Goal: Task Accomplishment & Management: Use online tool/utility

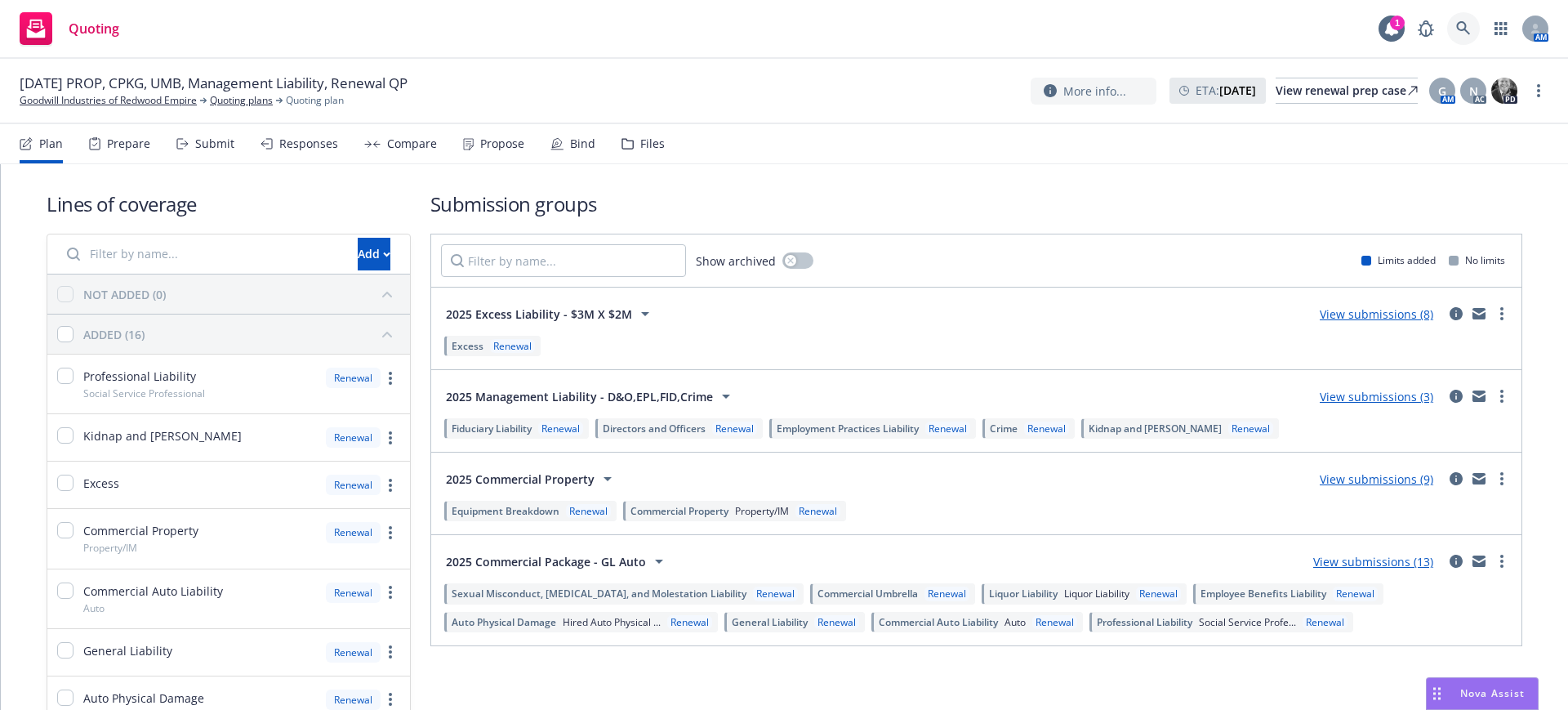
click at [1461, 20] on link at bounding box center [1463, 28] width 33 height 33
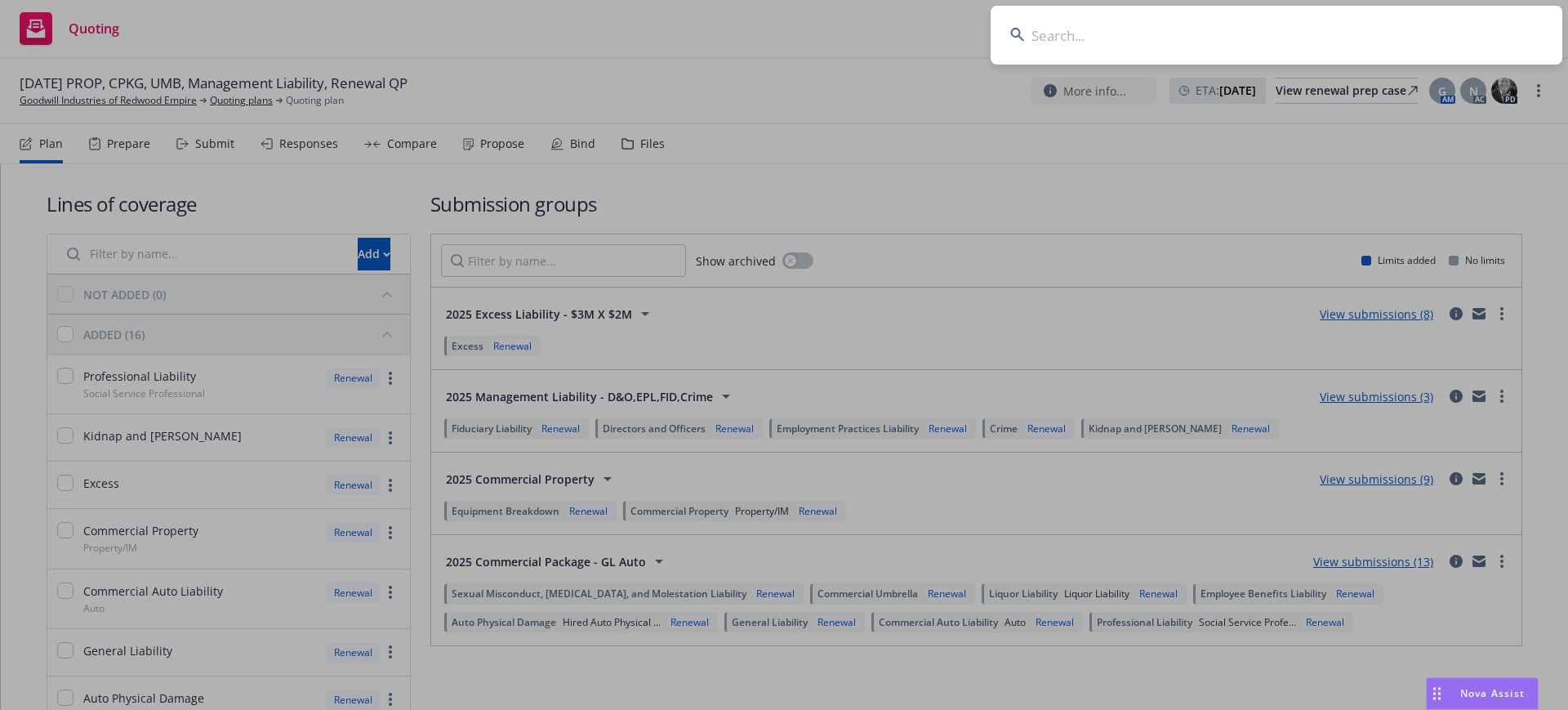
click at [1030, 31] on input at bounding box center [1277, 35] width 571 height 58
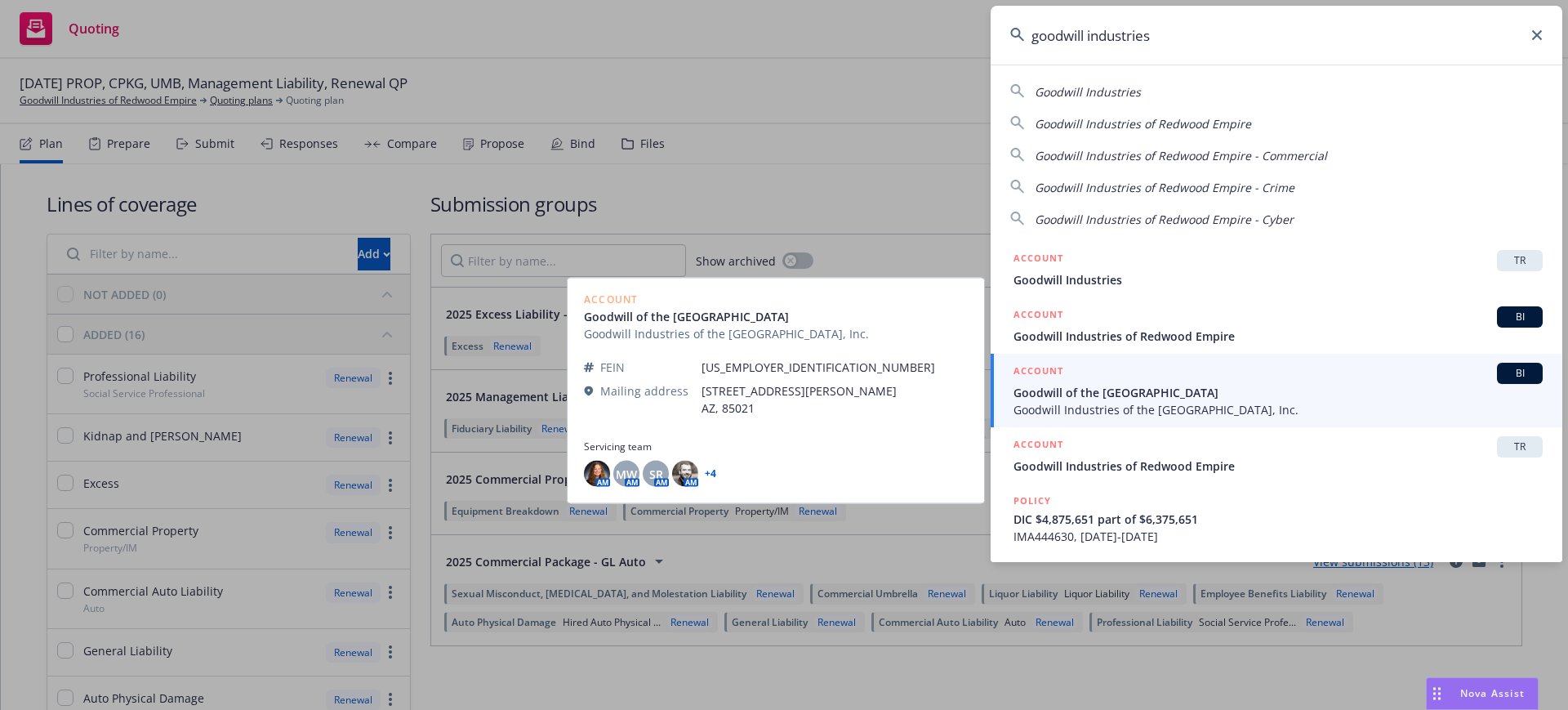
type input "goodwill industries"
click at [1123, 386] on span "Goodwill of the San Francisco Bay" at bounding box center [1278, 392] width 529 height 17
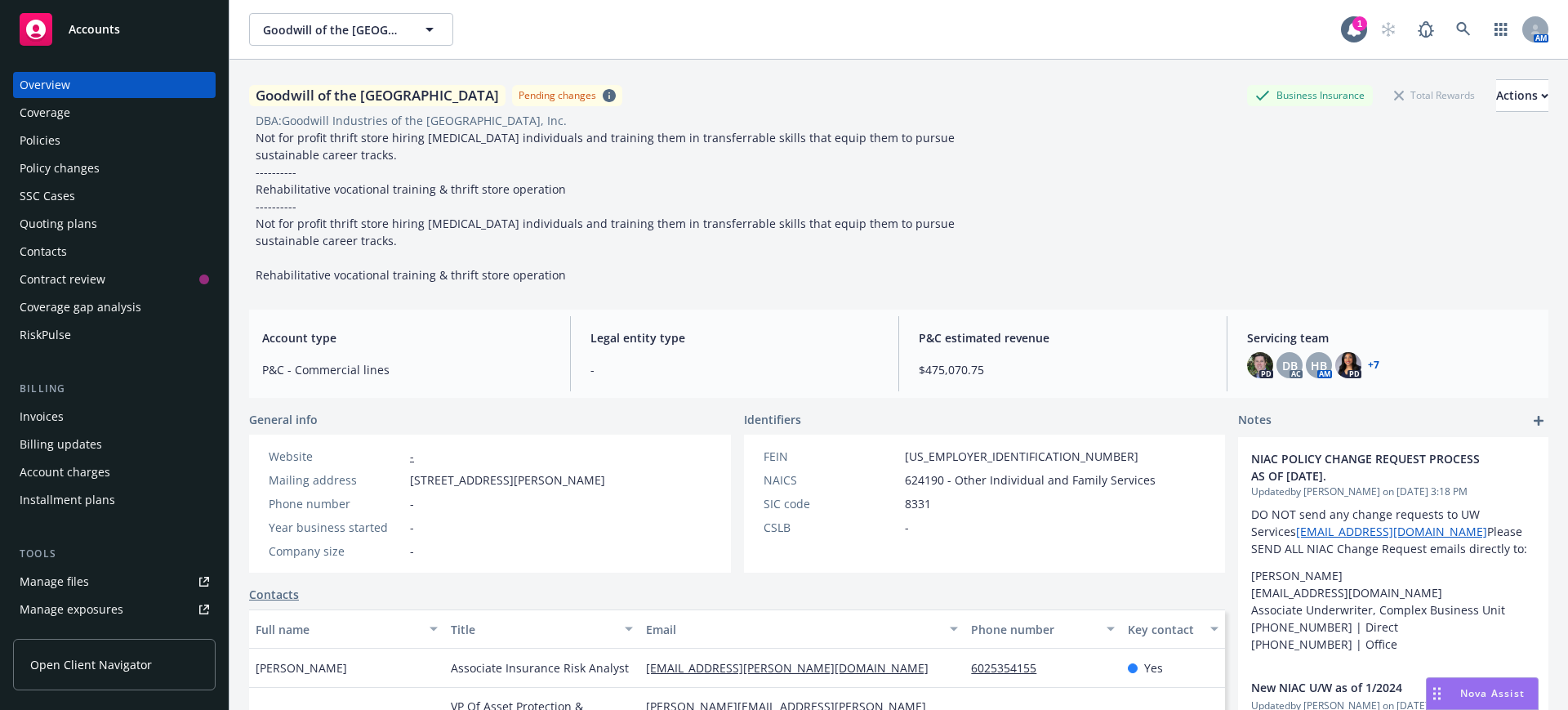
click at [32, 149] on div "Policies" at bounding box center [40, 140] width 41 height 26
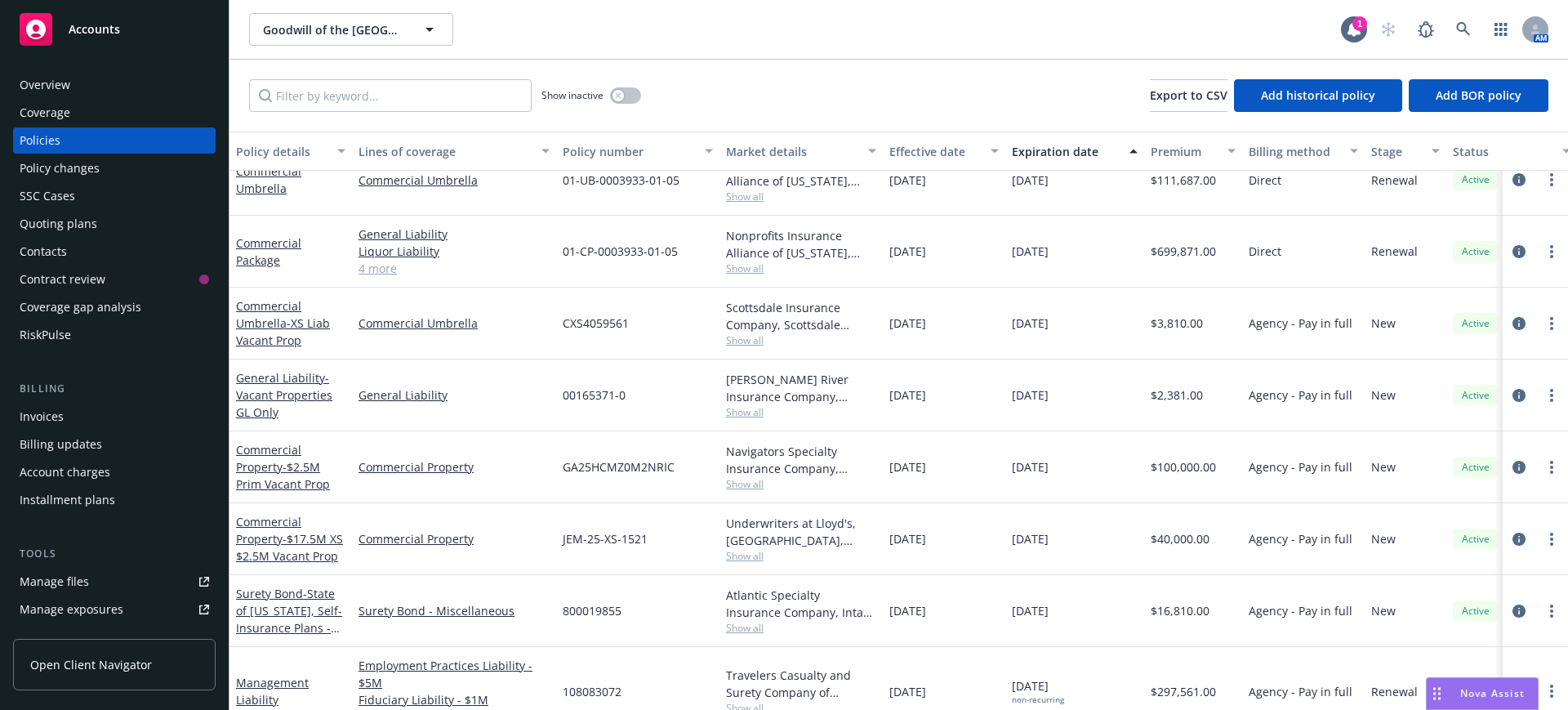
scroll to position [918, 0]
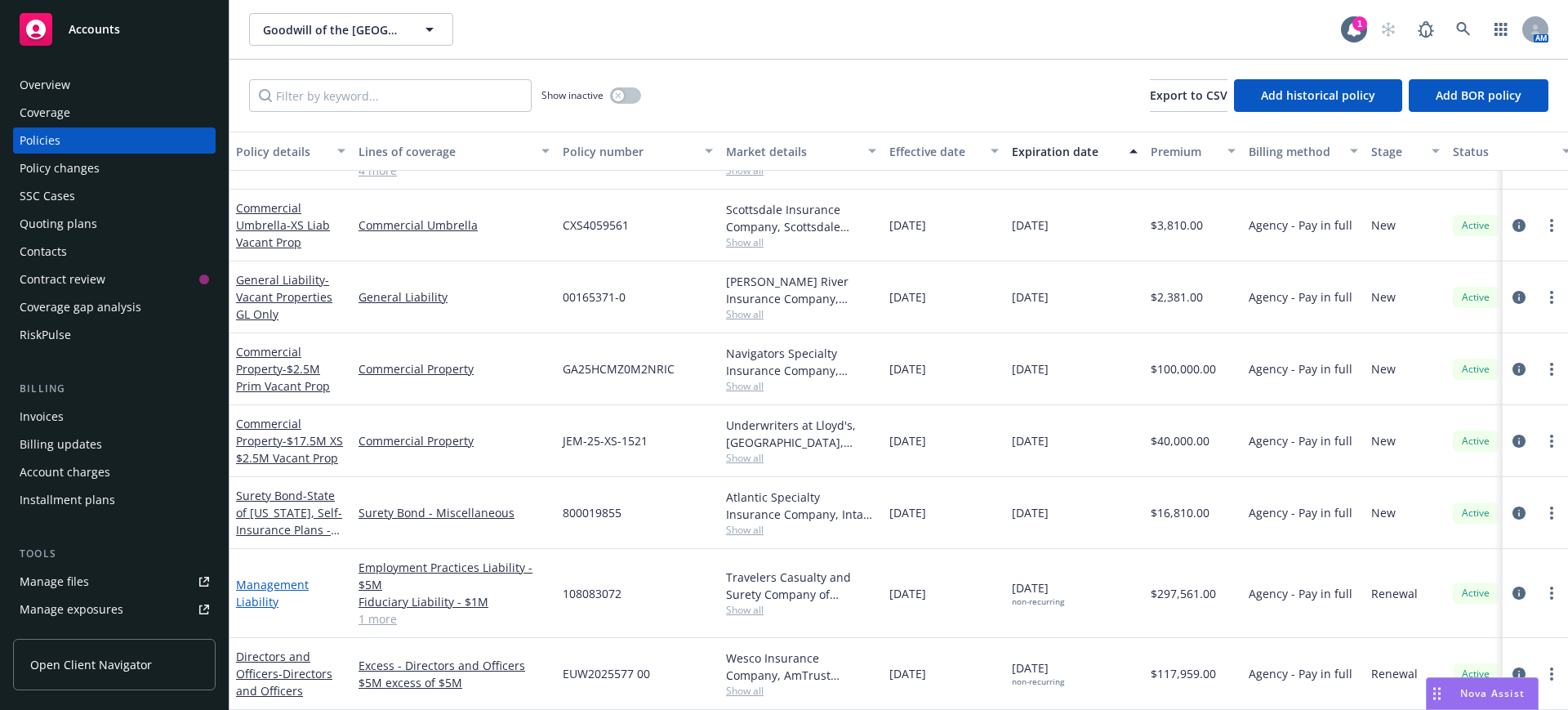
click at [271, 577] on link "Management Liability" at bounding box center [272, 593] width 73 height 33
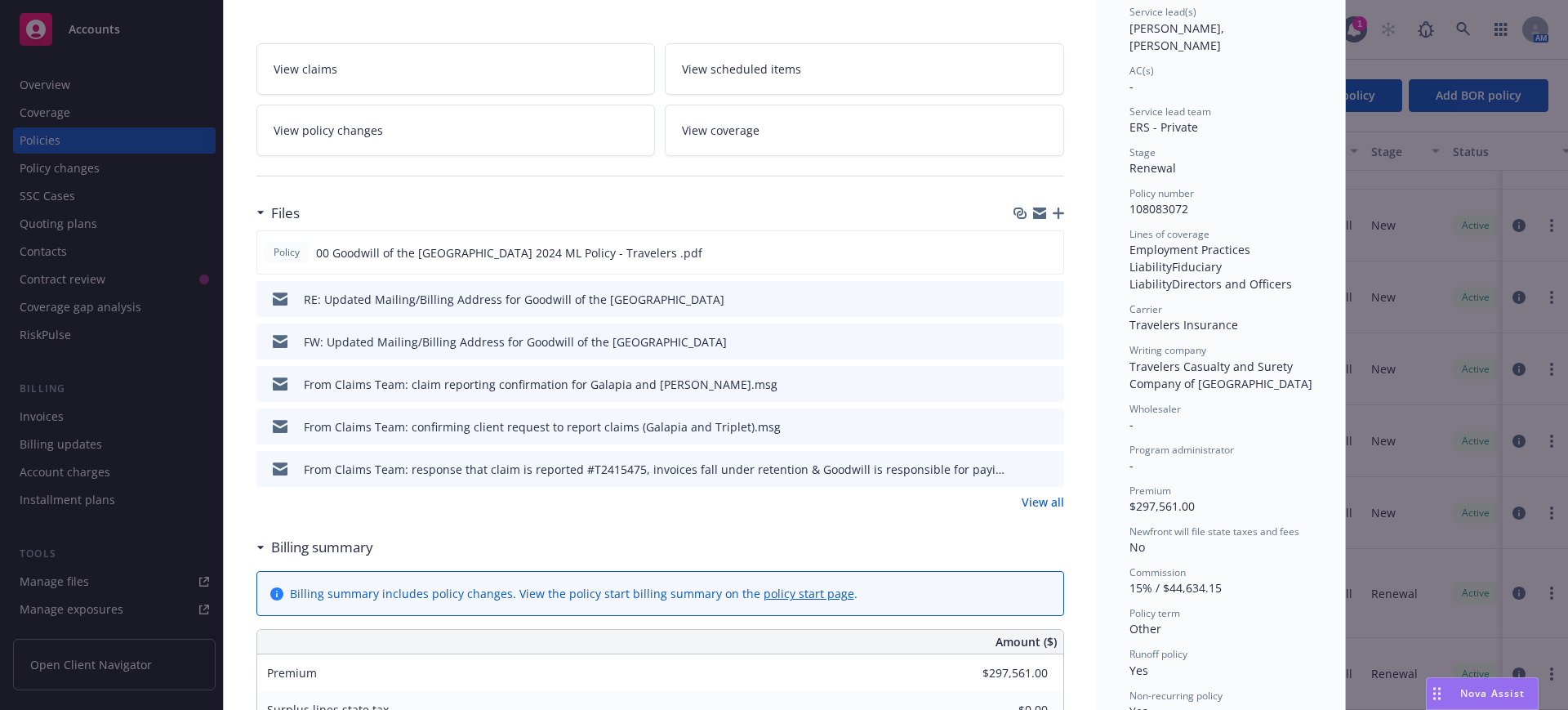
scroll to position [205, 0]
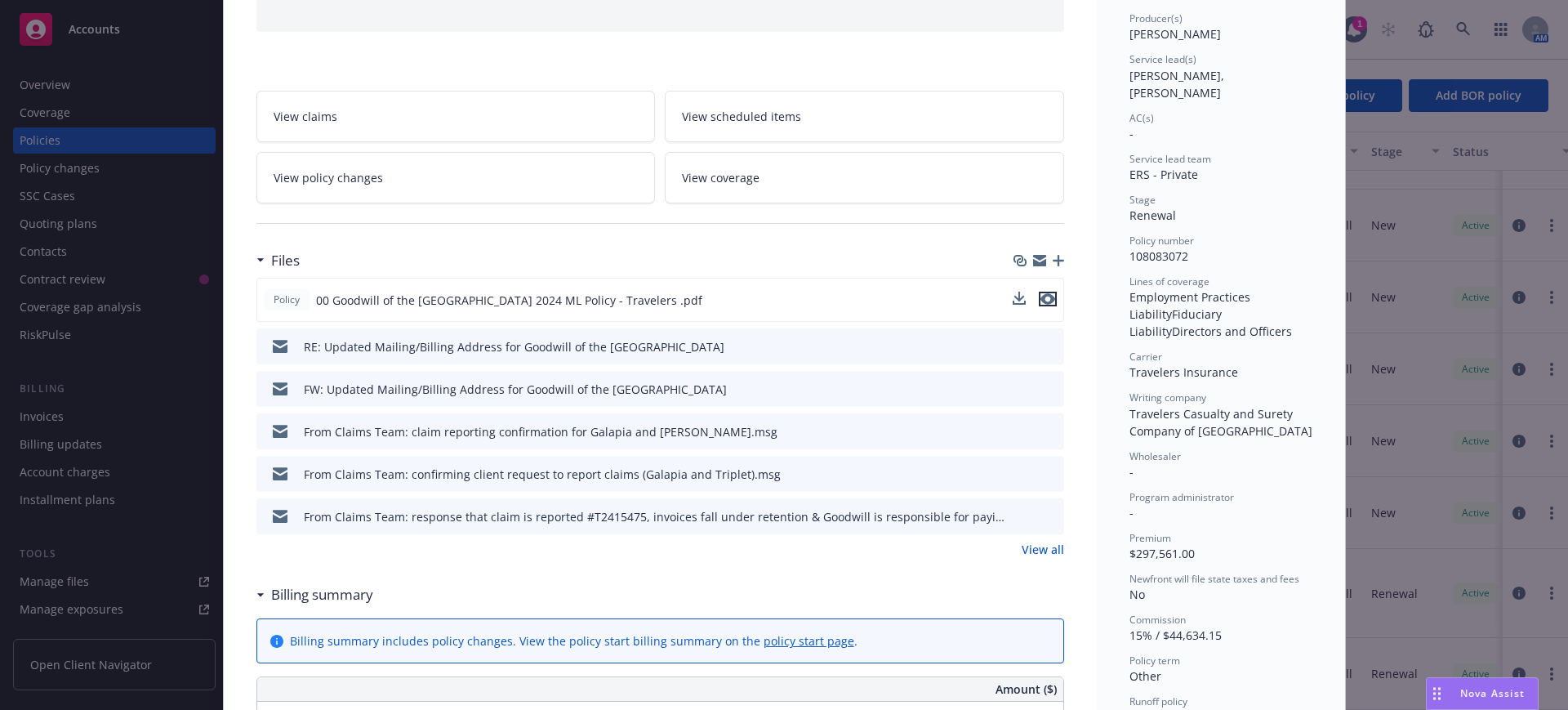
click at [1041, 297] on icon "preview file" at bounding box center [1048, 299] width 15 height 11
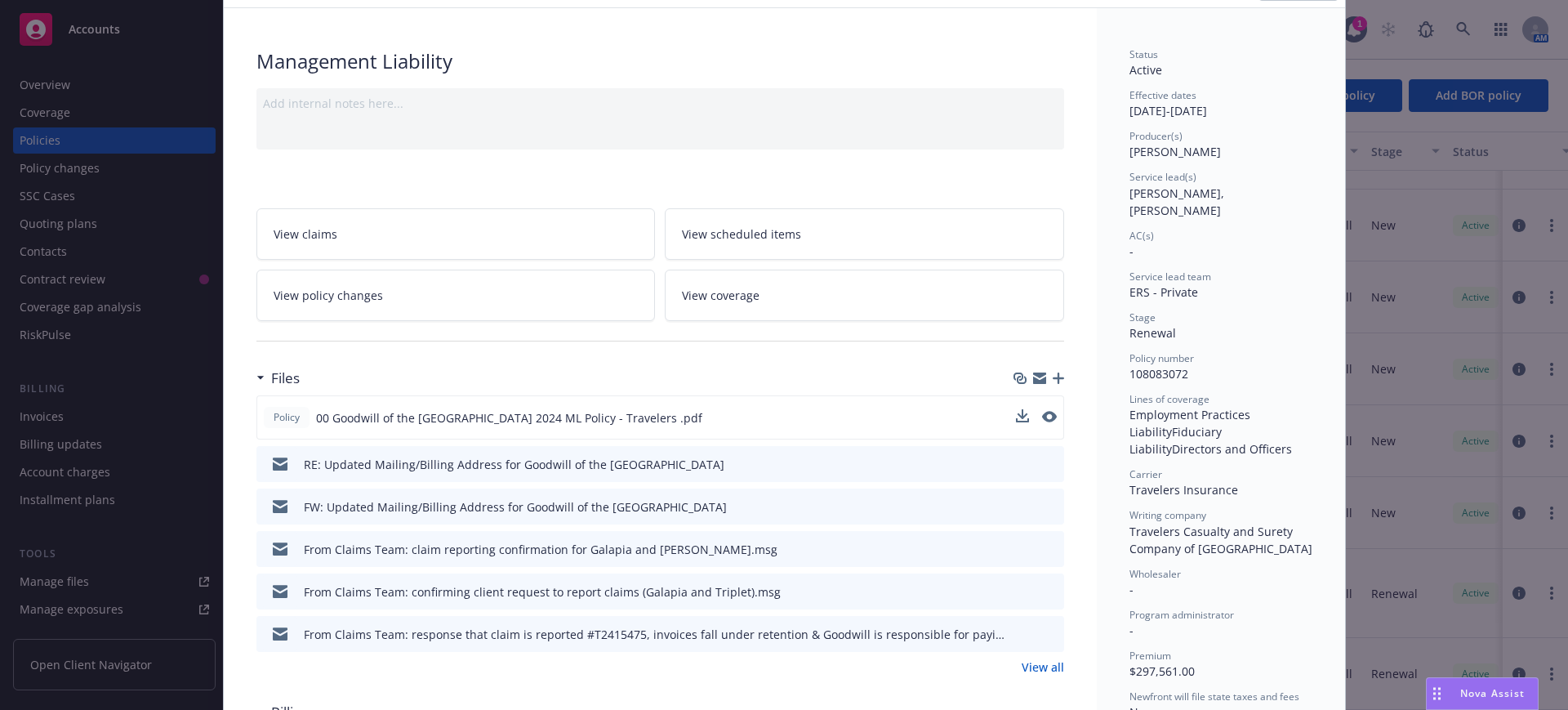
scroll to position [0, 0]
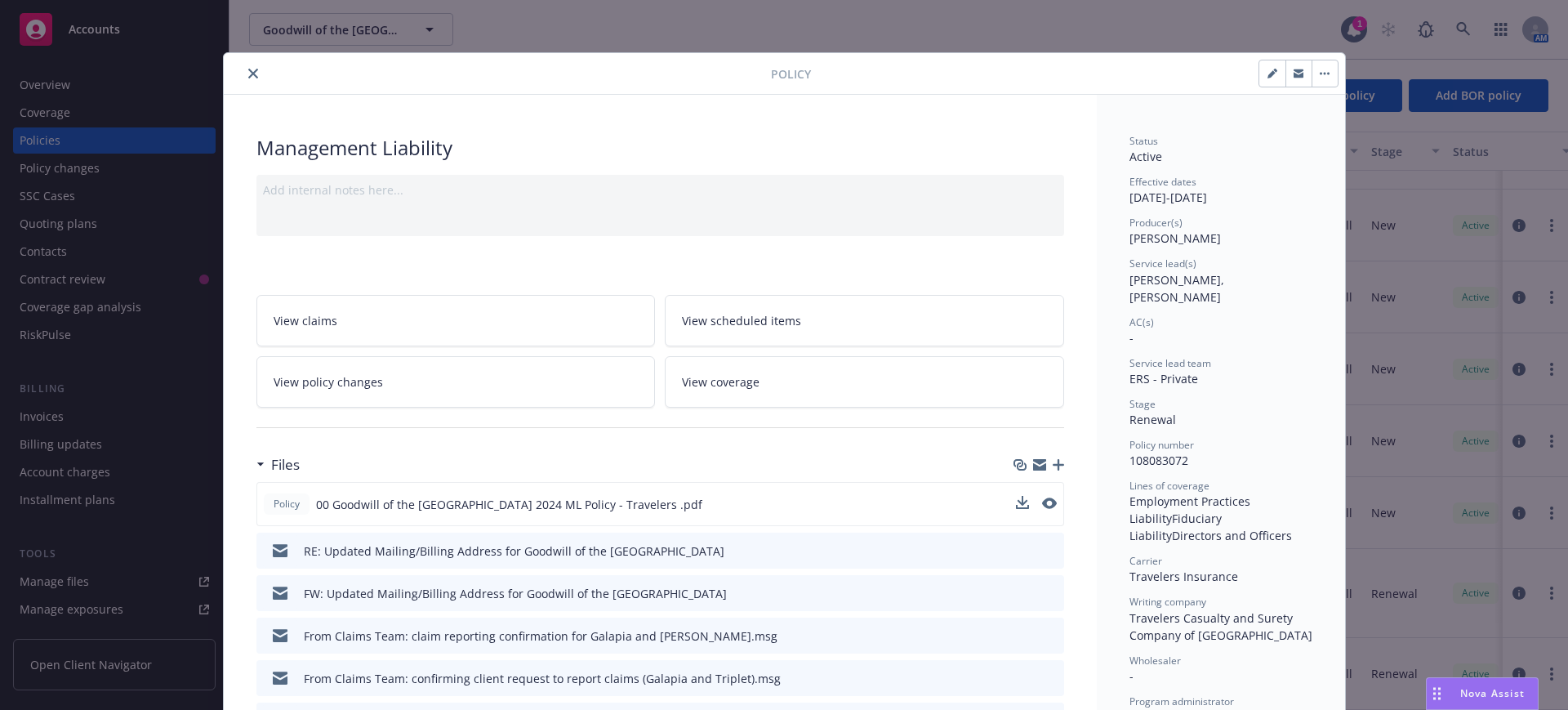
click at [248, 71] on icon "close" at bounding box center [253, 74] width 9 height 9
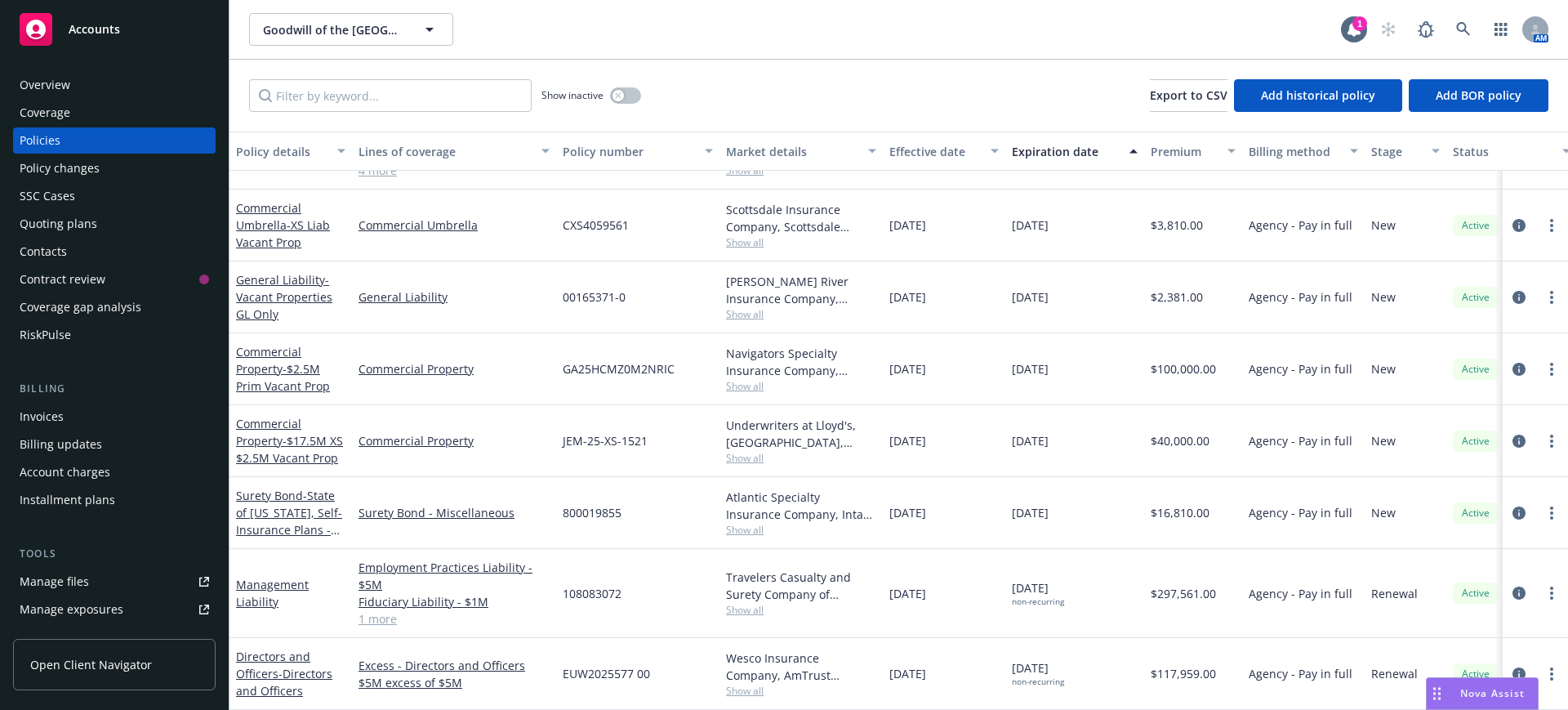
click at [103, 29] on span "Accounts" at bounding box center [94, 29] width 52 height 13
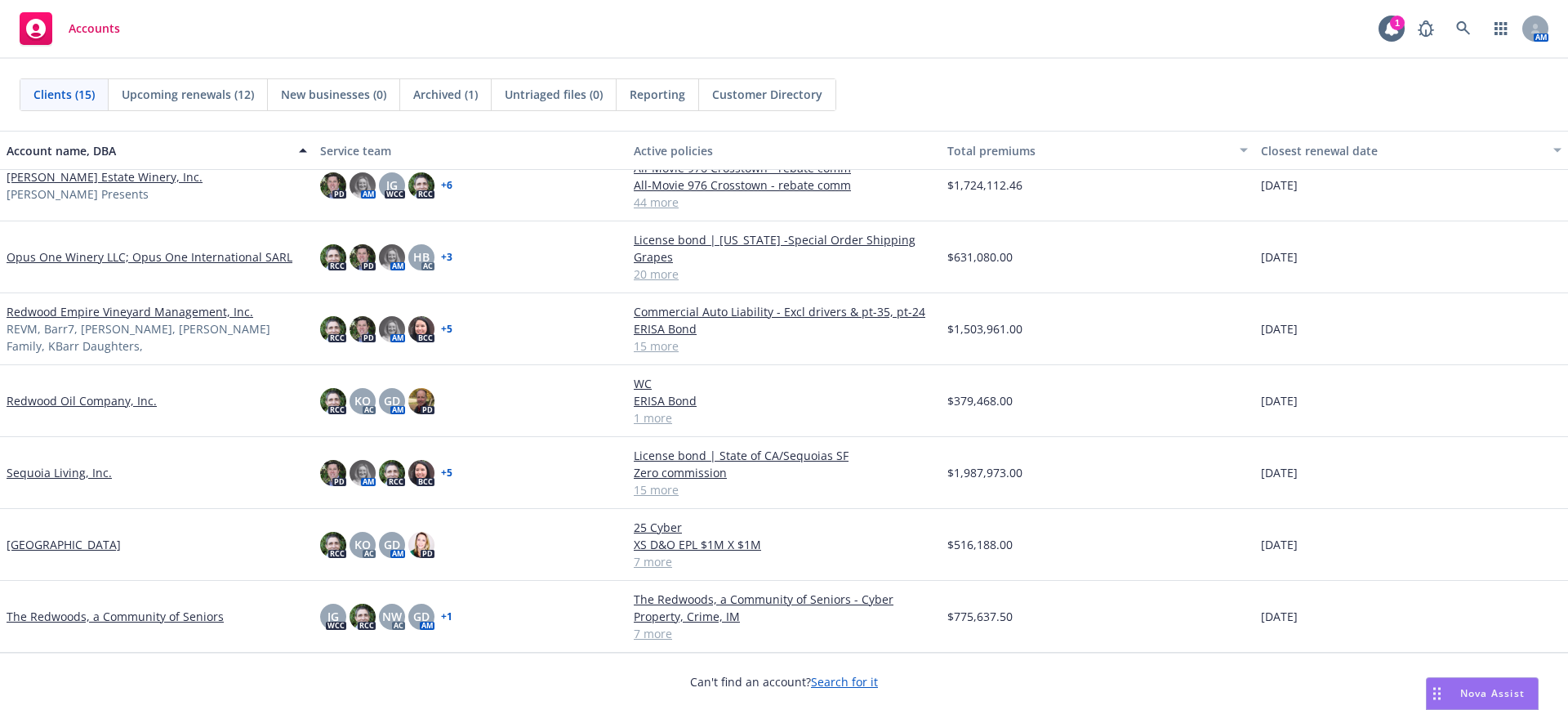
scroll to position [543, 0]
click at [107, 615] on link "The Redwoods, a Community of Seniors" at bounding box center [115, 617] width 217 height 17
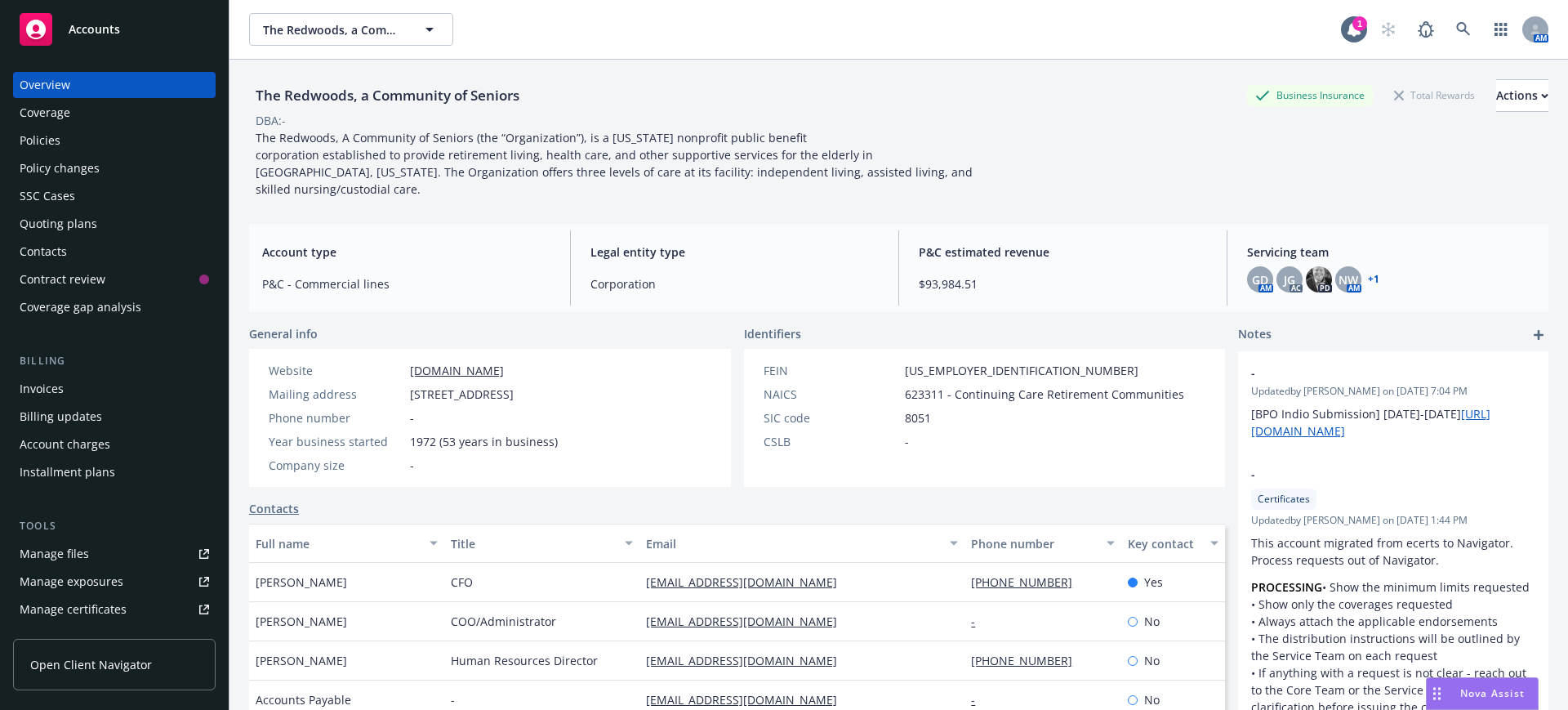
click at [57, 220] on div "Quoting plans" at bounding box center [58, 223] width 77 height 26
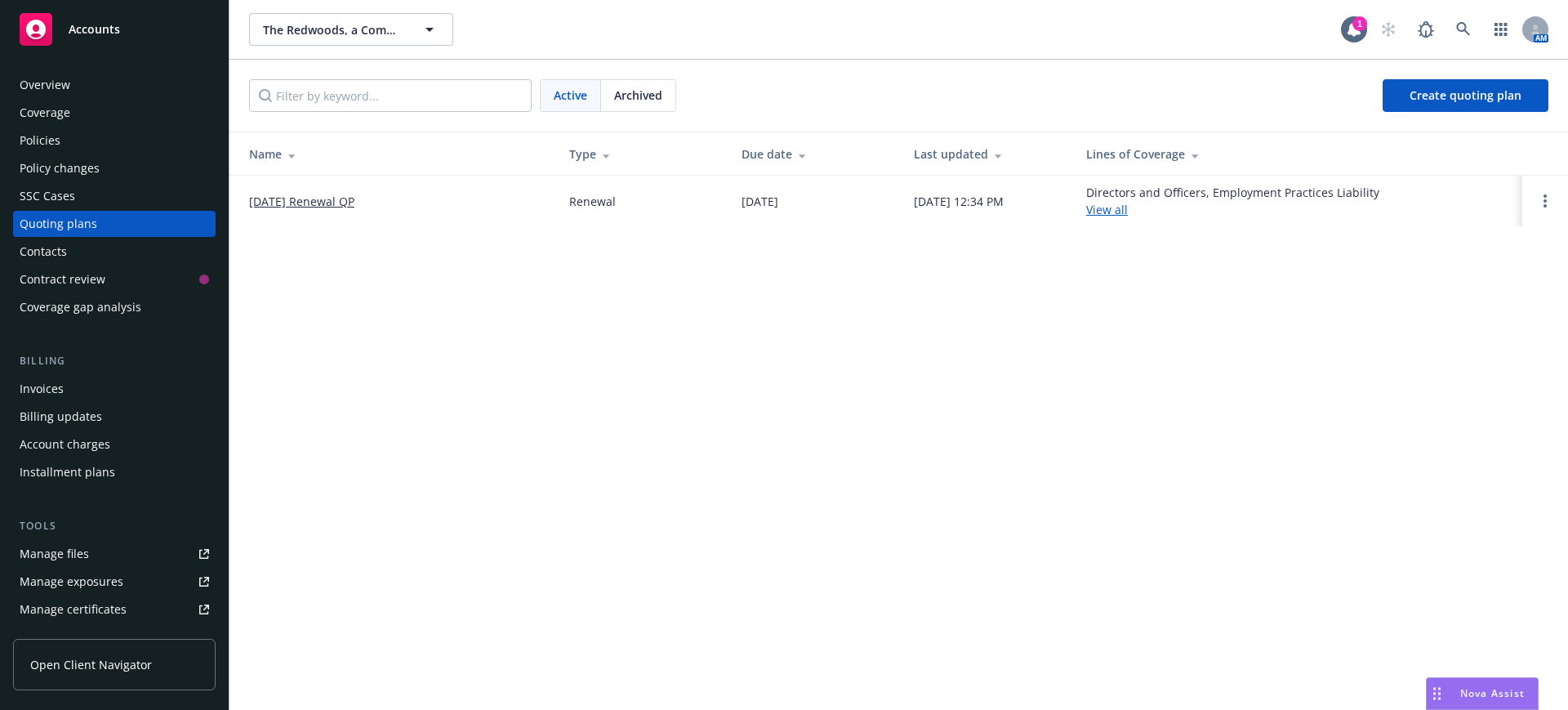
click at [351, 197] on link "[DATE] Renewal QP" at bounding box center [302, 201] width 106 height 17
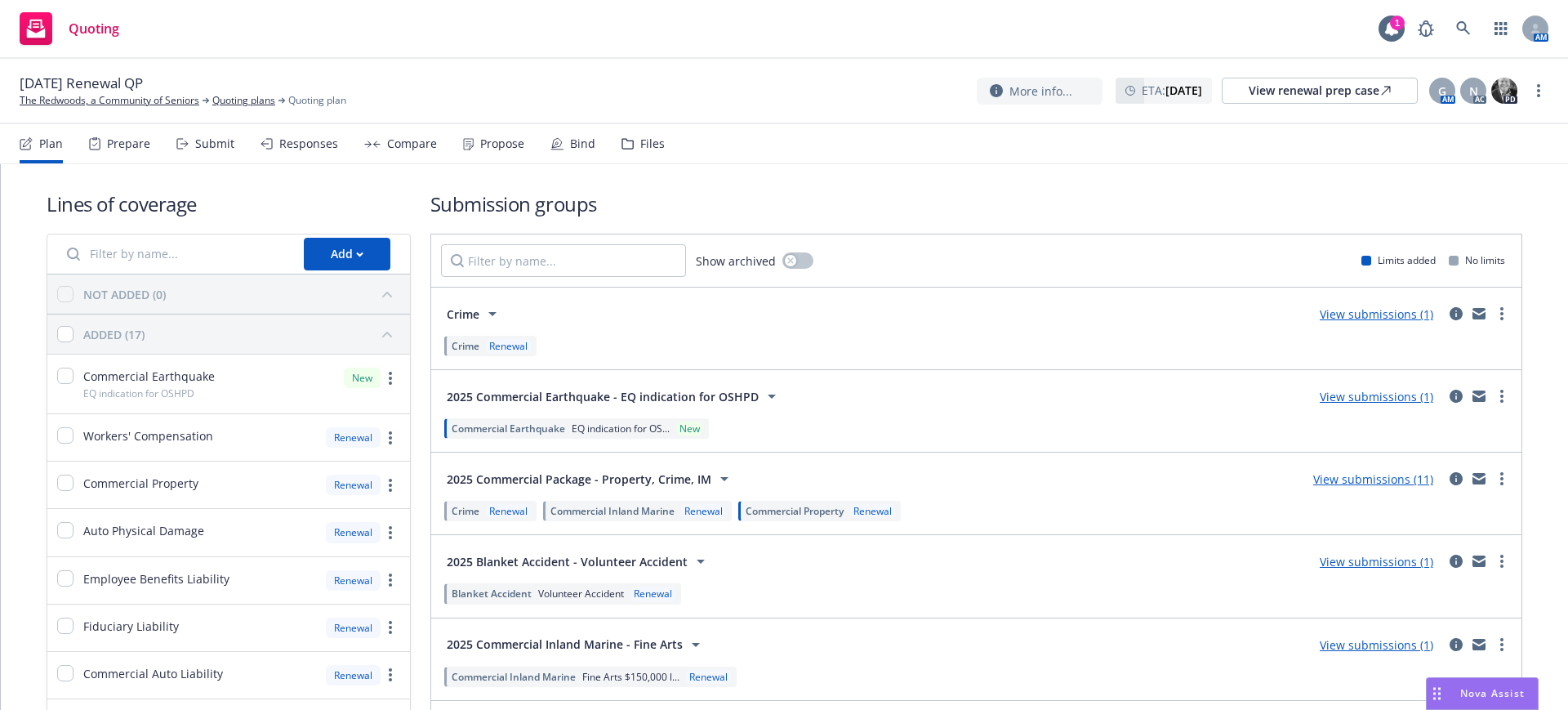
click at [216, 143] on div "Submit" at bounding box center [215, 144] width 40 height 13
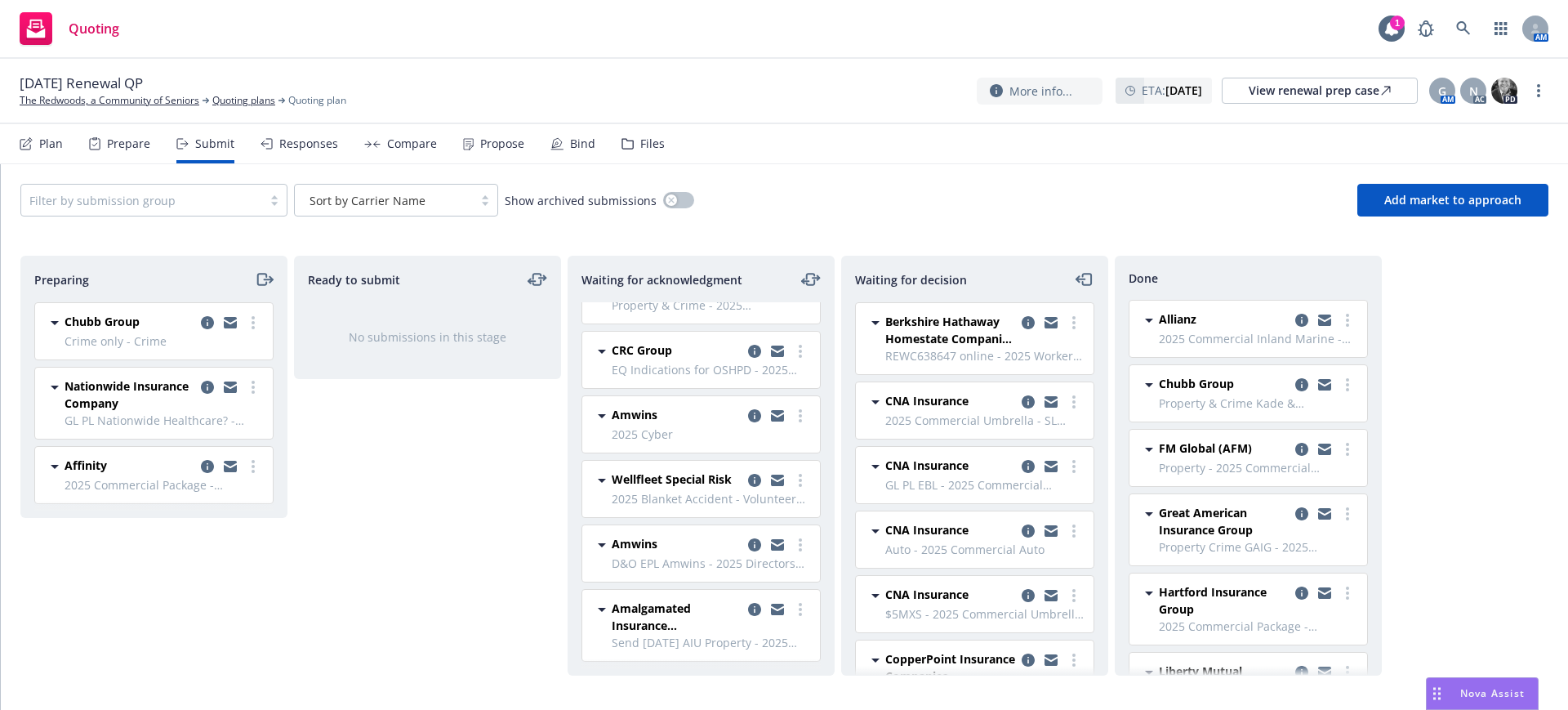
click at [297, 141] on div "Responses" at bounding box center [308, 144] width 58 height 13
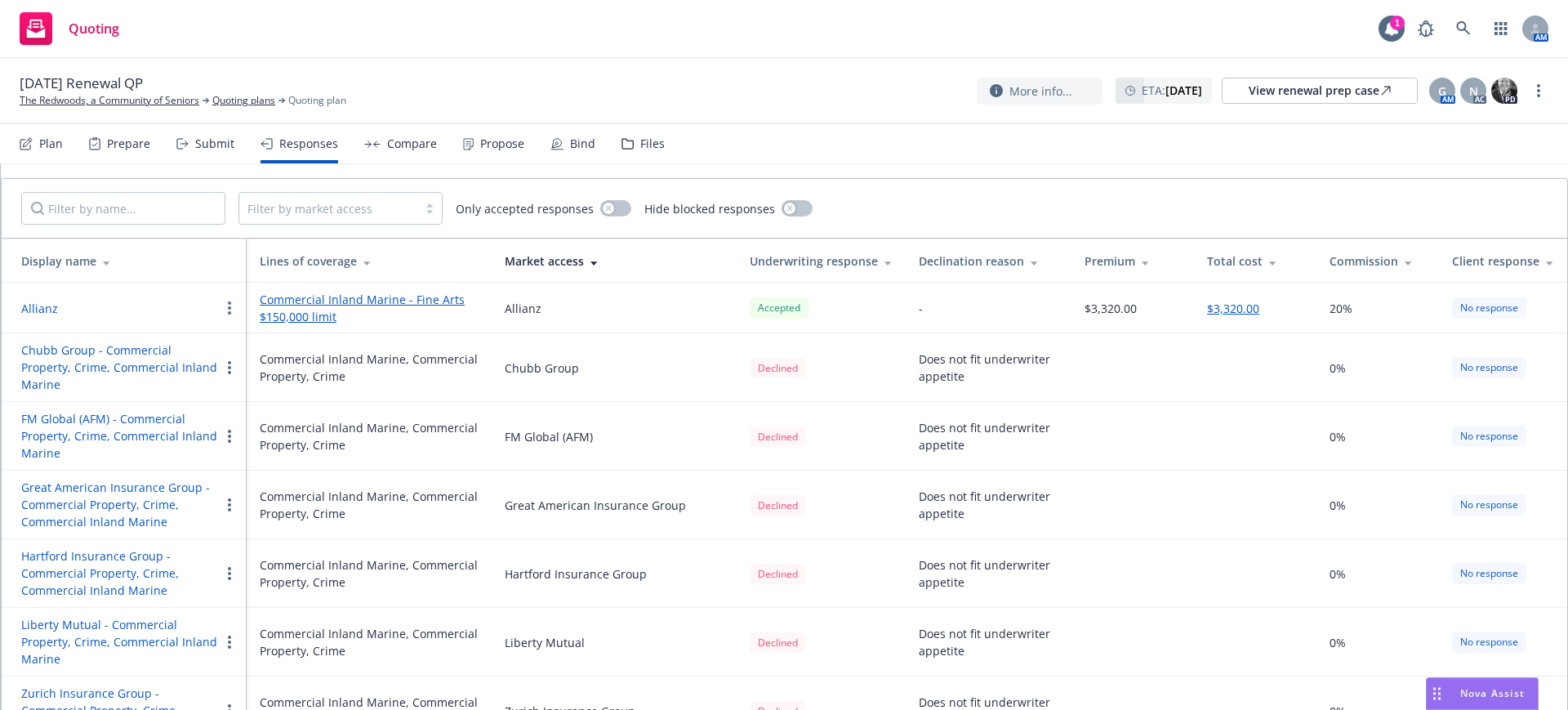
scroll to position [84, 0]
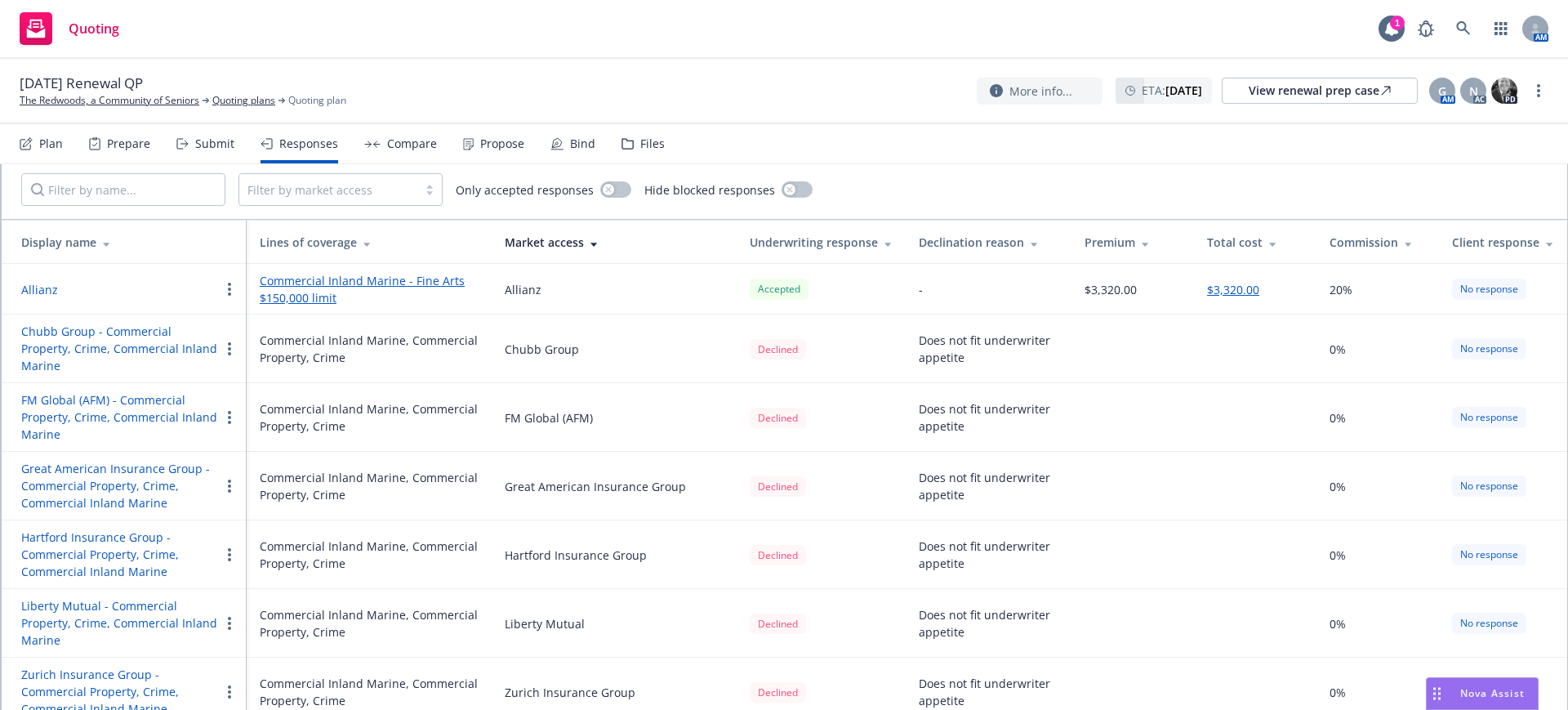
click at [196, 138] on div "Submit" at bounding box center [215, 144] width 40 height 13
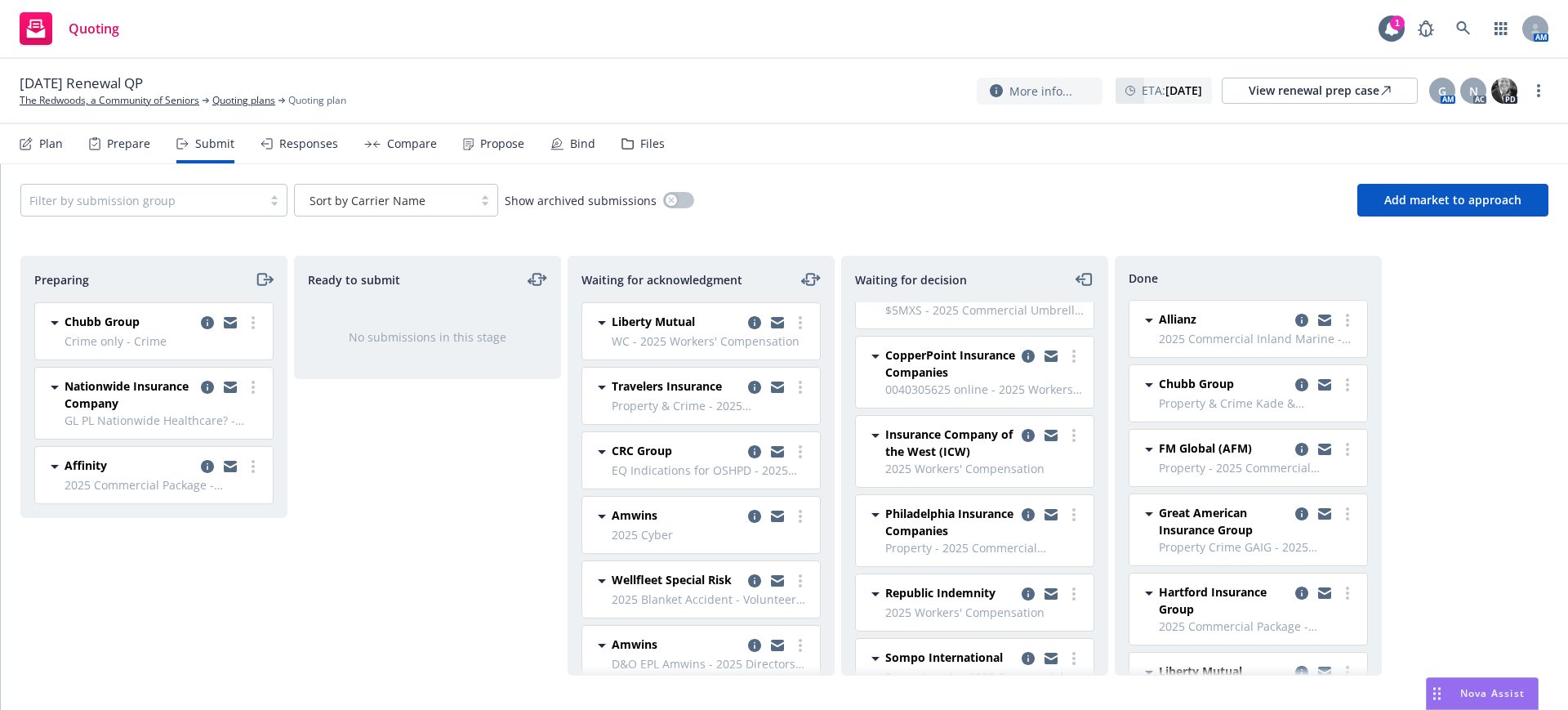
scroll to position [306, 0]
click at [1022, 505] on icon "copy logging email" at bounding box center [1029, 512] width 13 height 13
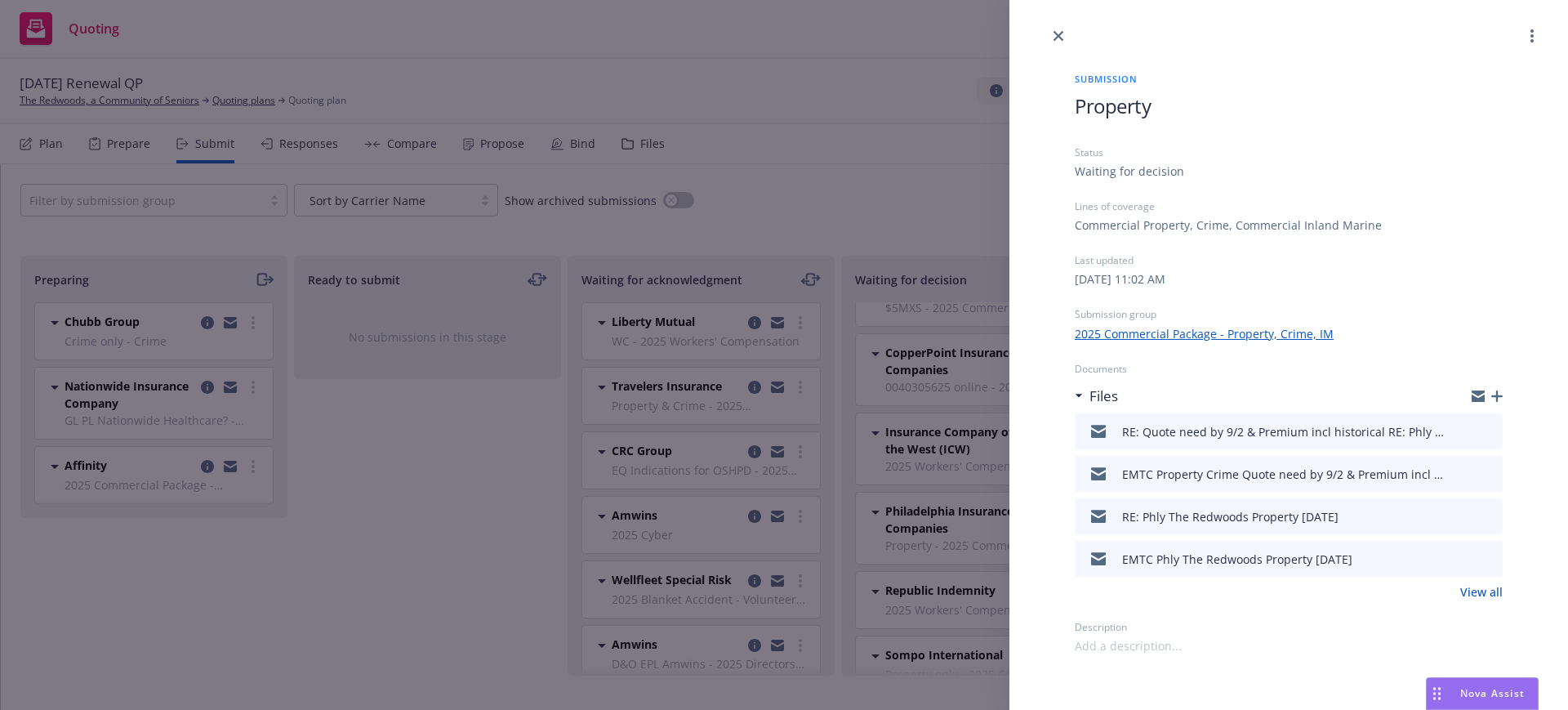
click at [1487, 425] on icon "preview file" at bounding box center [1488, 430] width 15 height 11
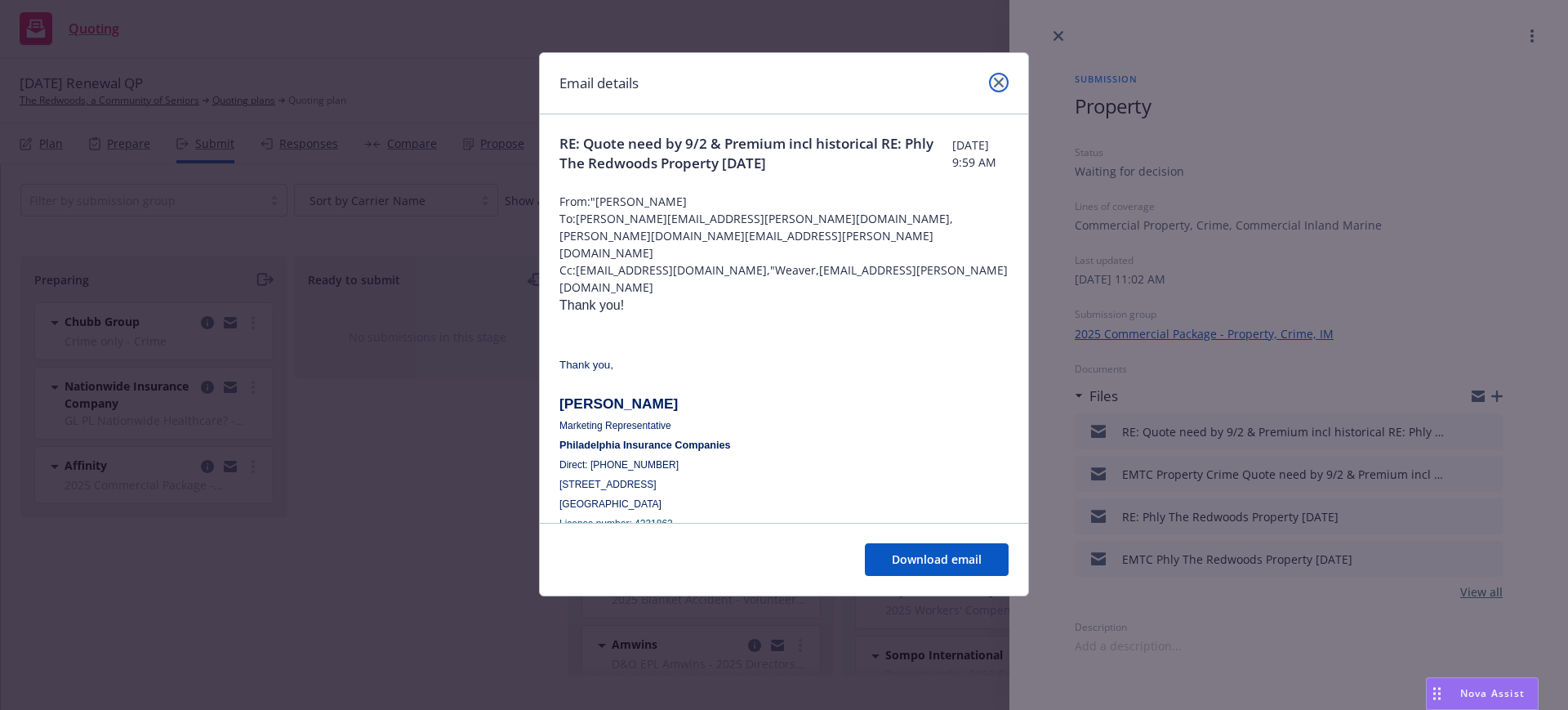
click at [1001, 78] on icon "close" at bounding box center [999, 82] width 9 height 9
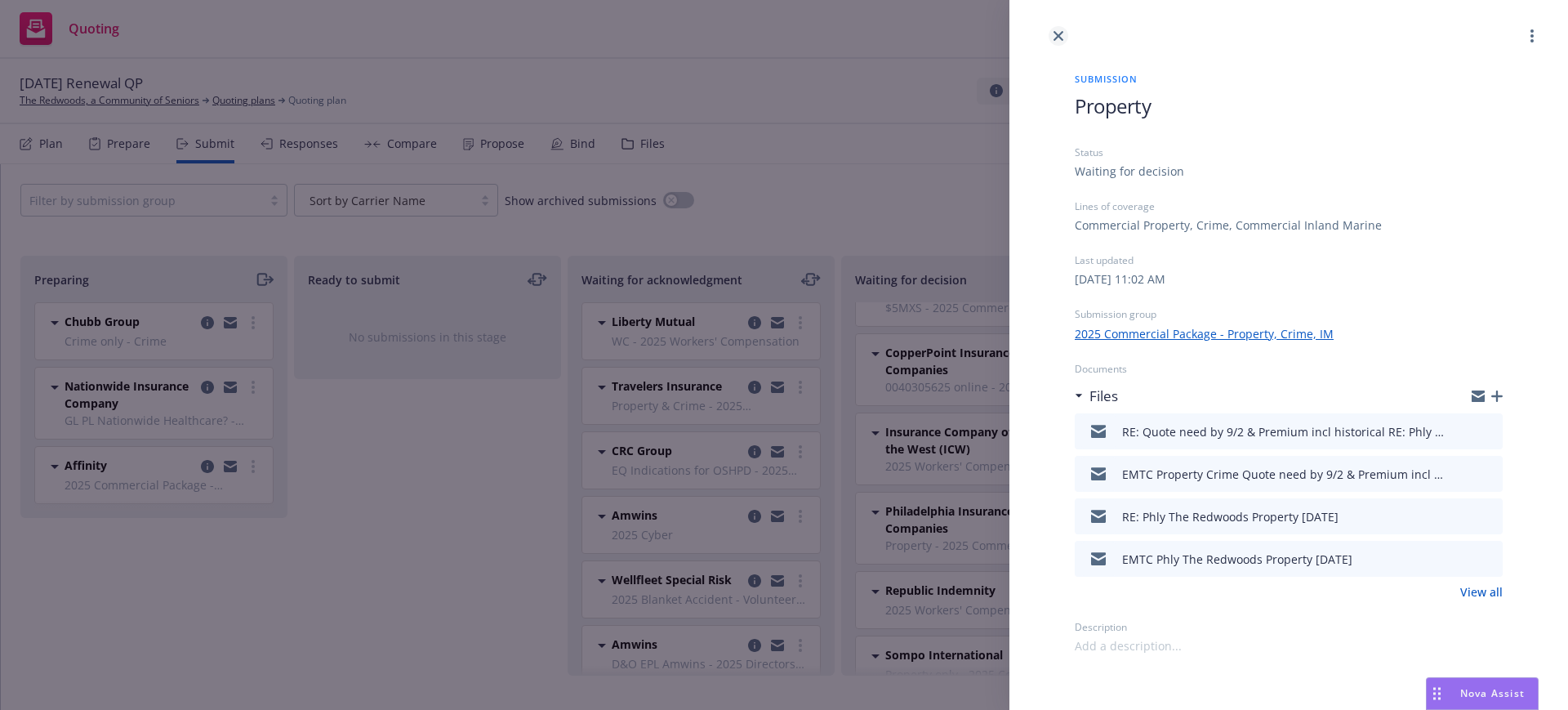
click at [1061, 31] on icon "close" at bounding box center [1058, 36] width 9 height 9
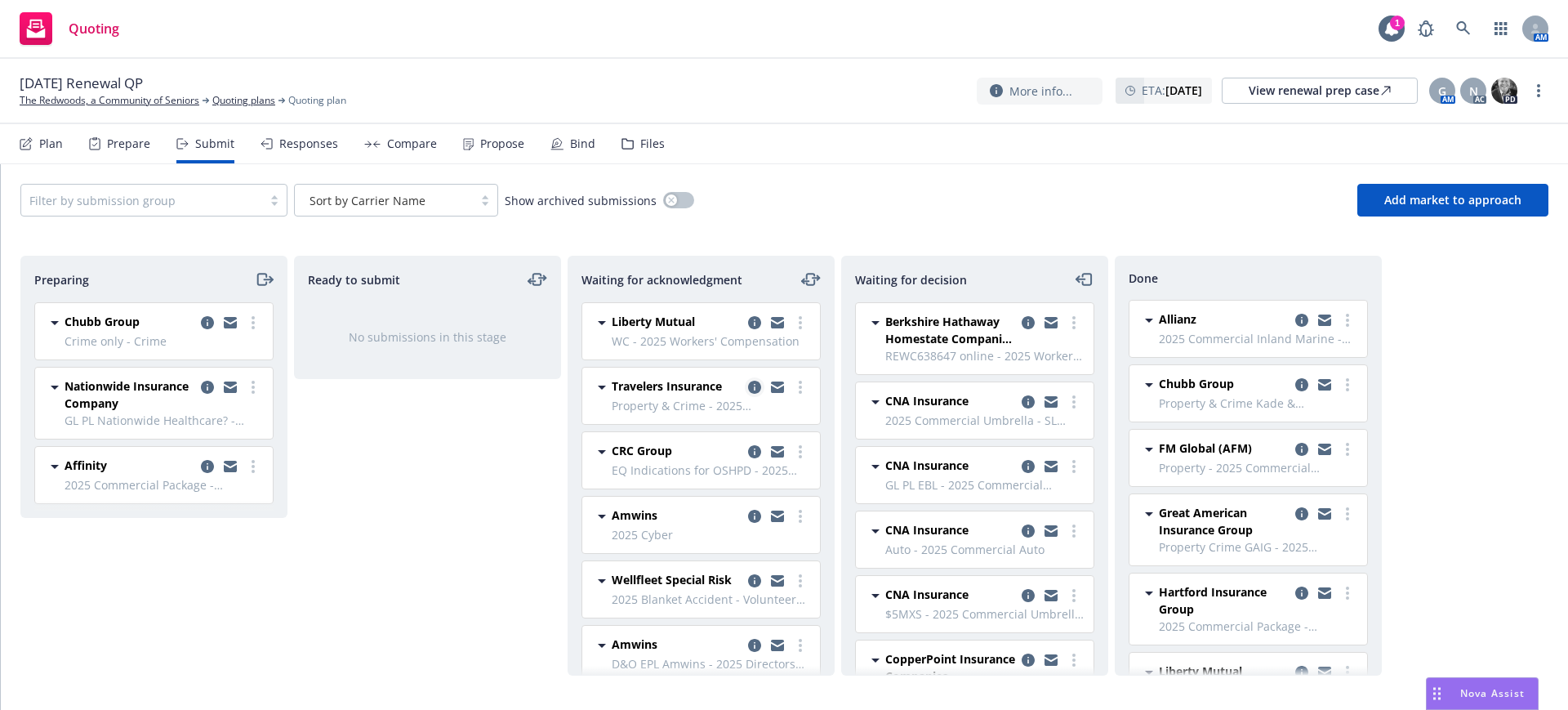
click at [748, 383] on icon "copy logging email" at bounding box center [754, 388] width 13 height 13
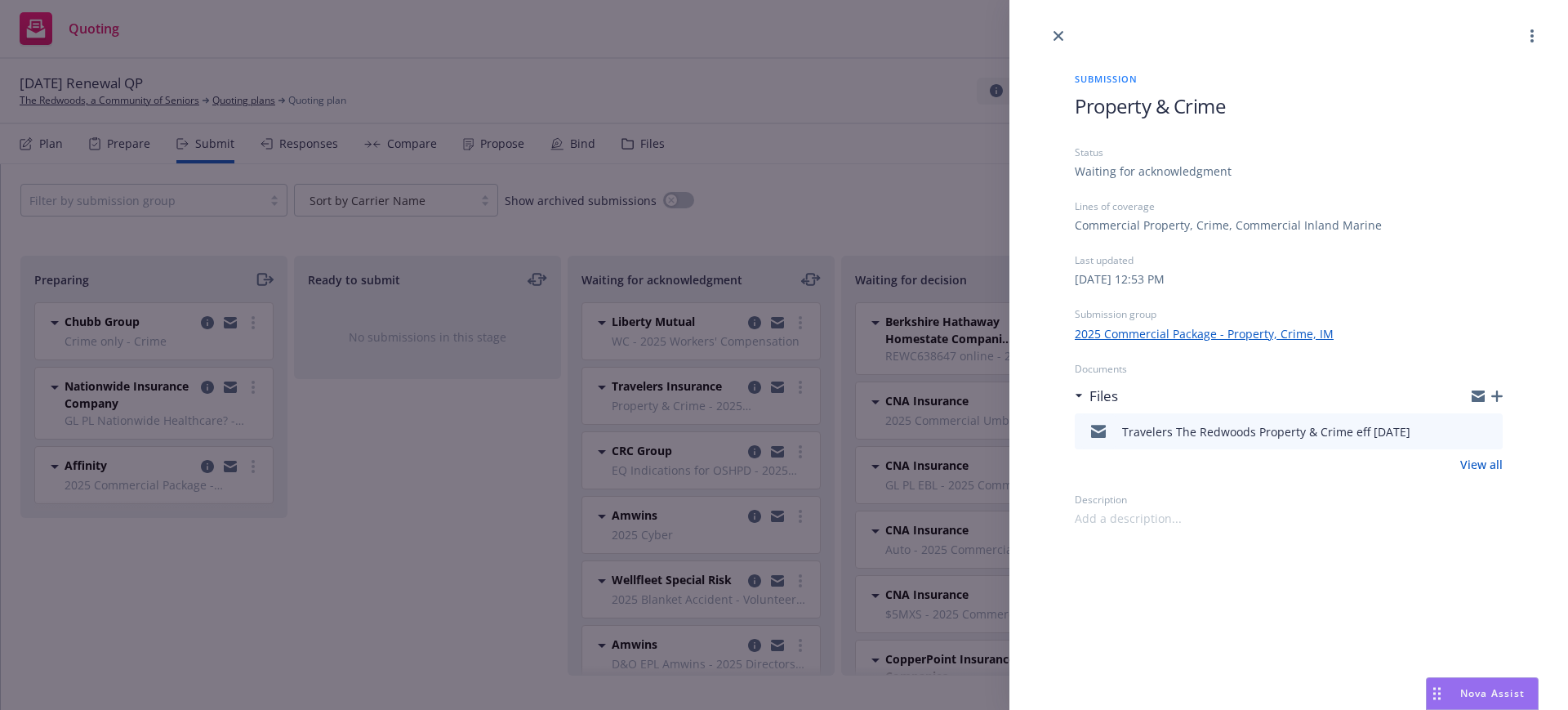
click at [1485, 463] on link "View all" at bounding box center [1481, 464] width 42 height 17
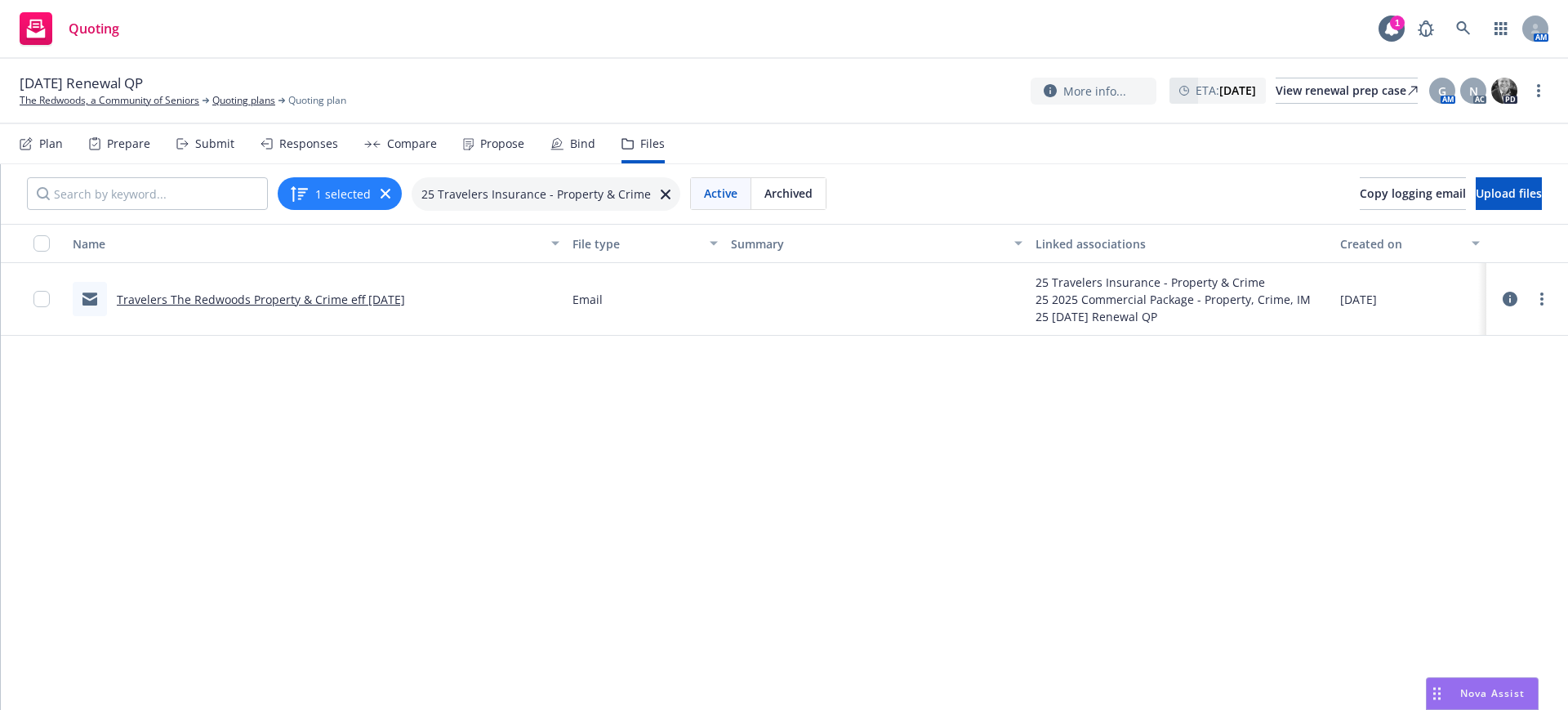
click at [226, 293] on link "Travelers The Redwoods Property & Crime eff [DATE]" at bounding box center [261, 299] width 289 height 15
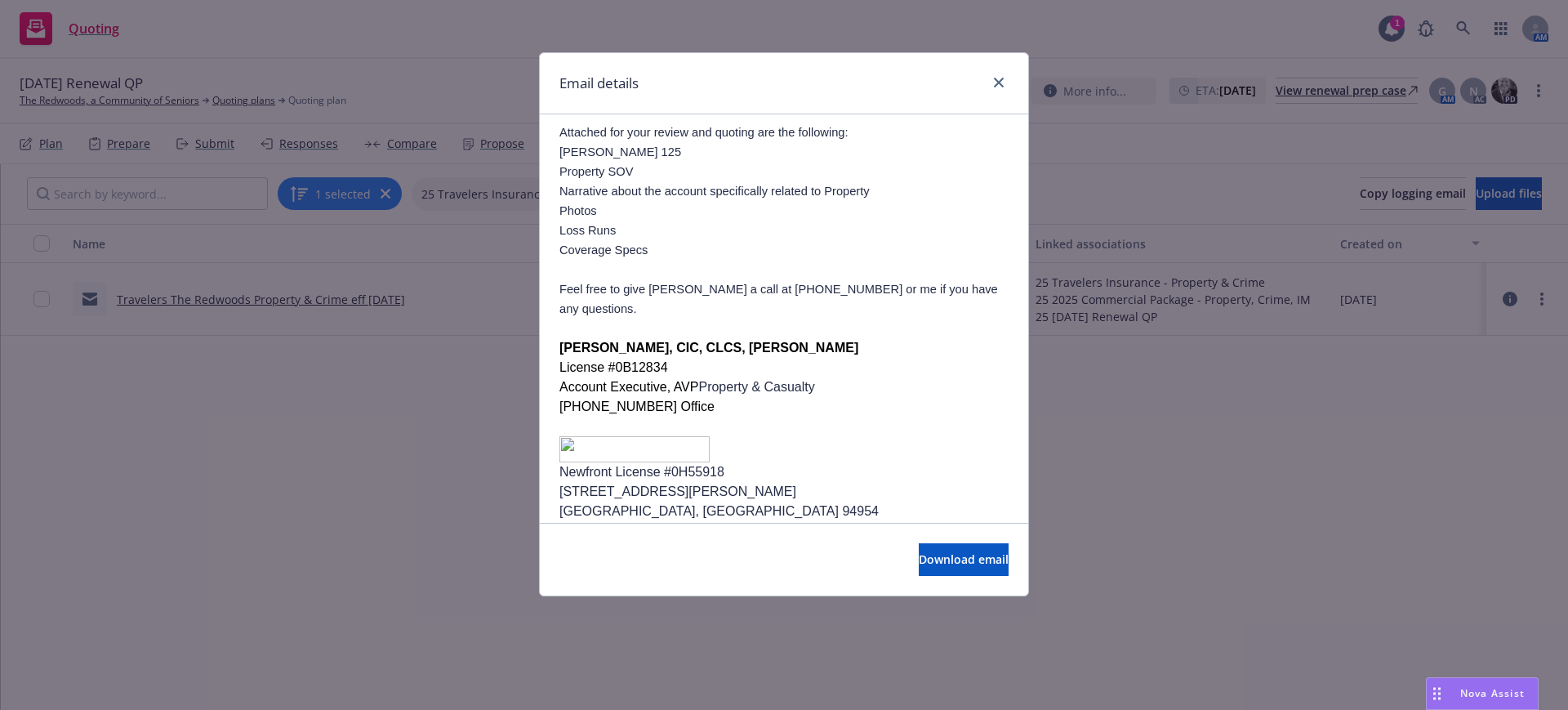
scroll to position [205, 0]
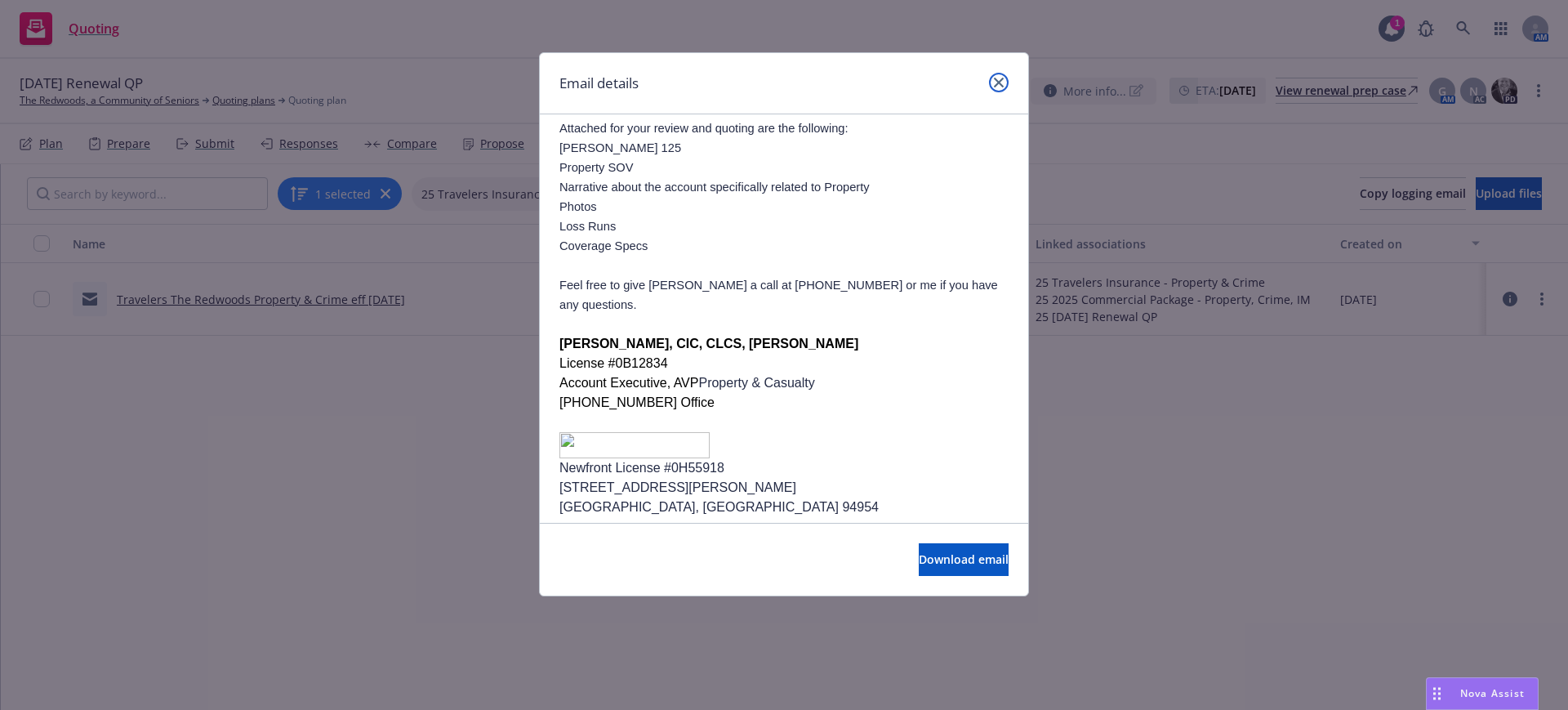
click at [1002, 78] on icon "close" at bounding box center [999, 82] width 9 height 9
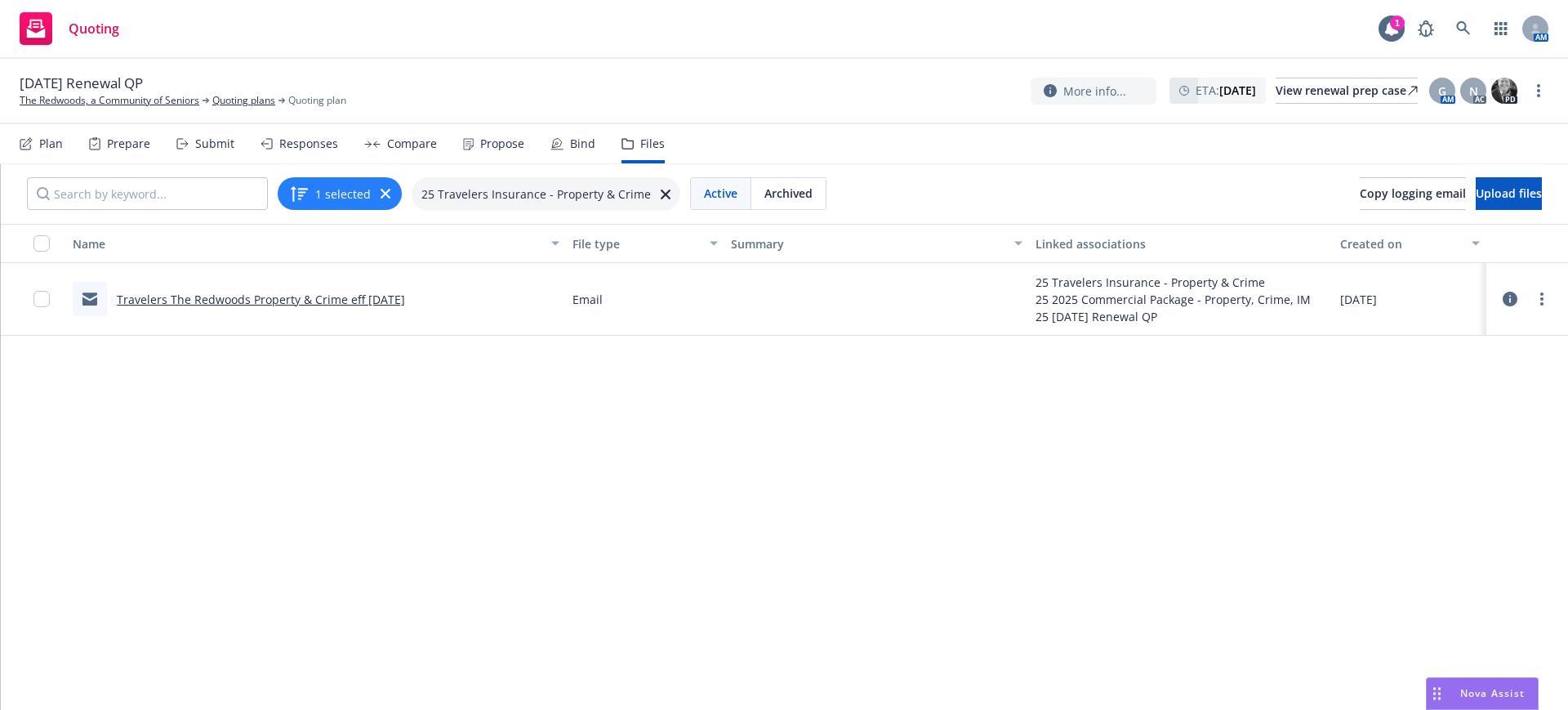
click at [207, 302] on link "Travelers The Redwoods Property & Crime eff [DATE]" at bounding box center [261, 299] width 289 height 15
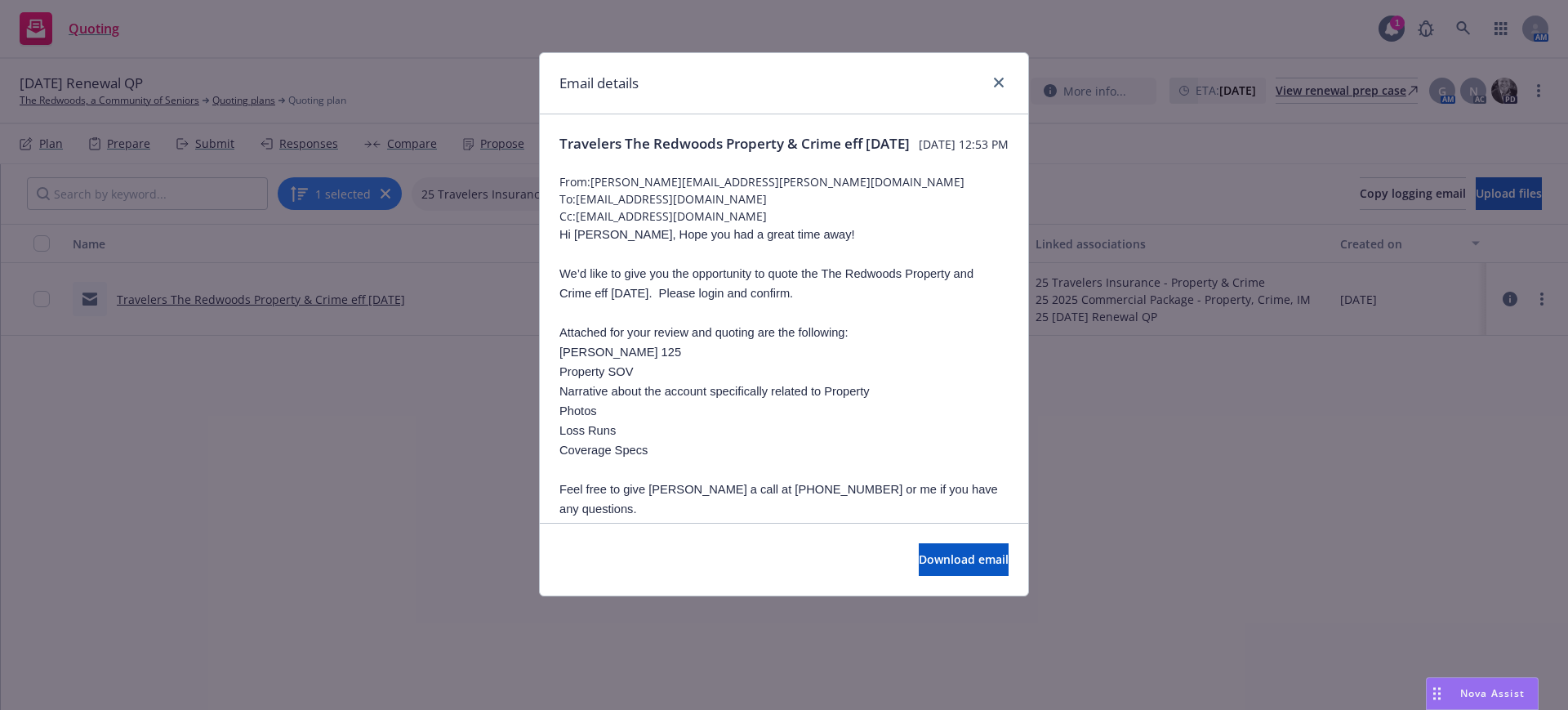
drag, startPoint x: 559, startPoint y: 142, endPoint x: 654, endPoint y: 158, distance: 96.3
click at [654, 154] on span "Travelers The Redwoods Property & Crime eff [DATE]" at bounding box center [734, 143] width 351 height 20
copy span "Travelers The Redwoods Property & Crime eff [DATE]"
click at [997, 77] on icon "close" at bounding box center [999, 82] width 9 height 9
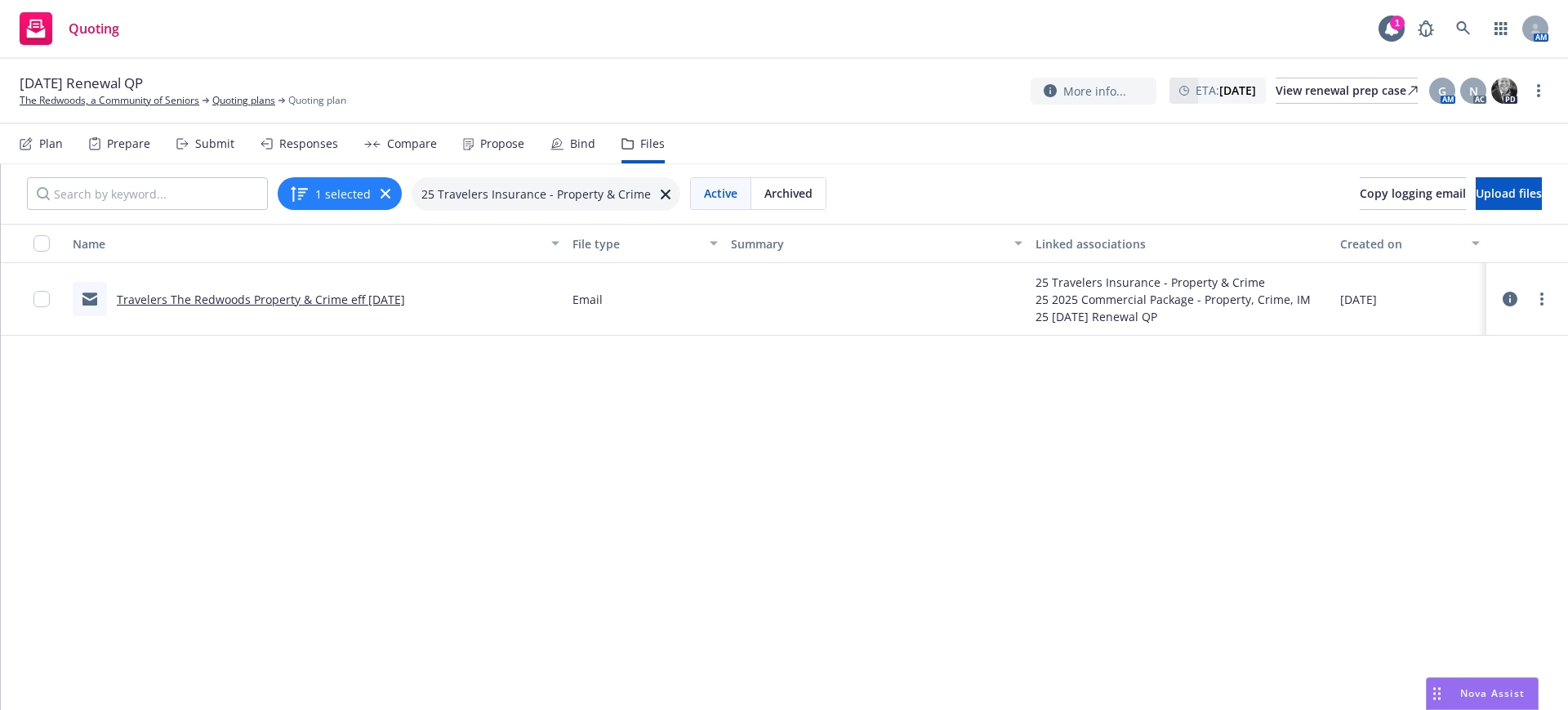
click at [661, 190] on icon at bounding box center [666, 194] width 9 height 9
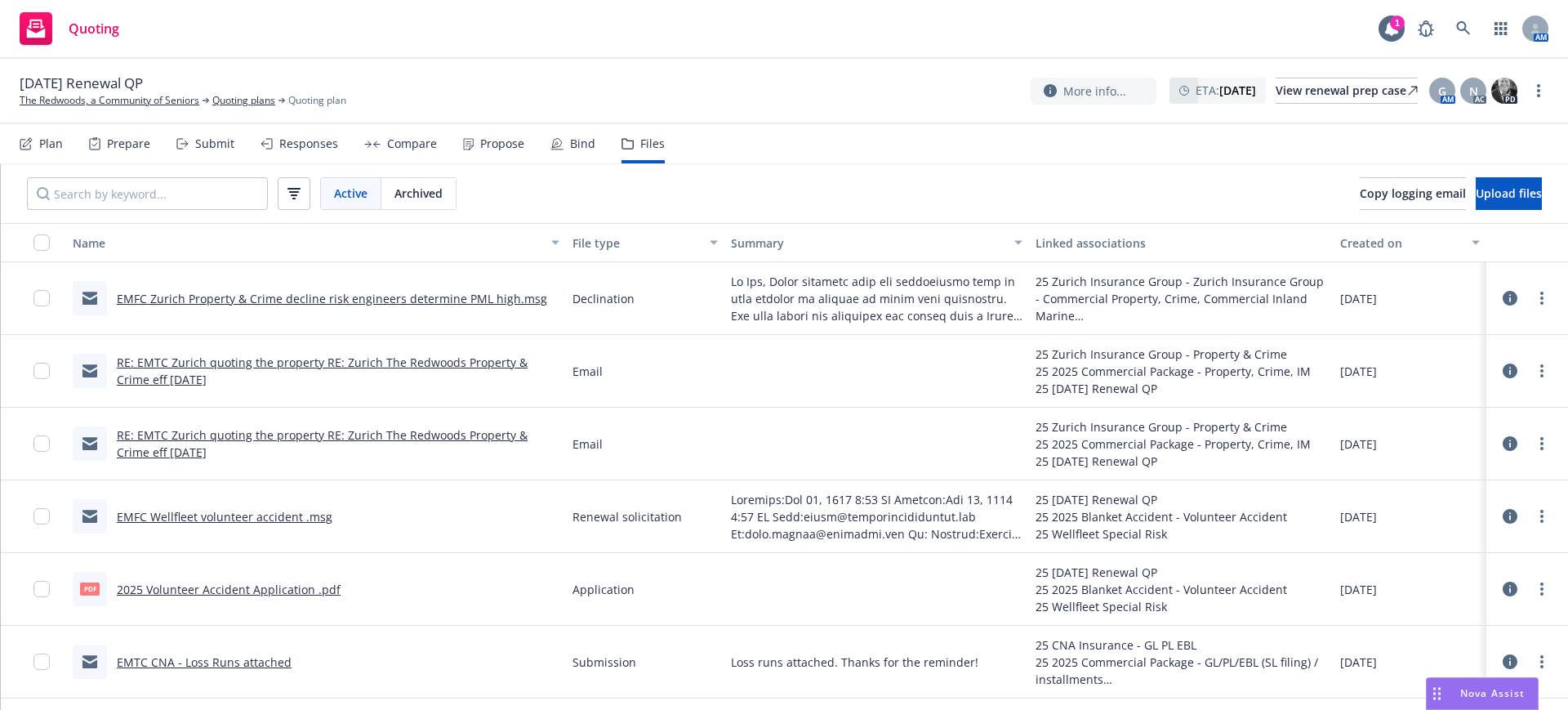
click at [208, 142] on div "Submit" at bounding box center [215, 144] width 40 height 13
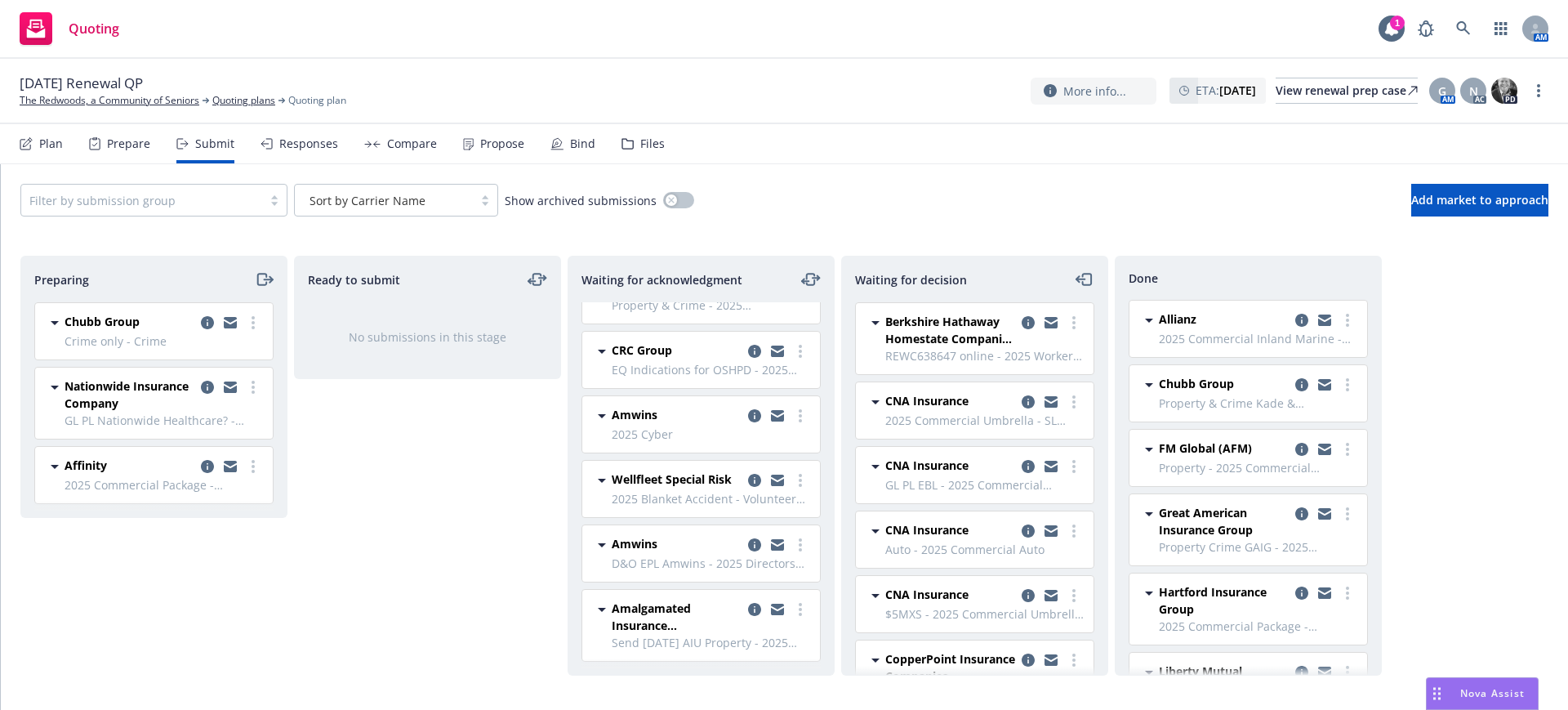
scroll to position [115, 0]
click at [748, 607] on icon "copy logging email" at bounding box center [754, 609] width 13 height 13
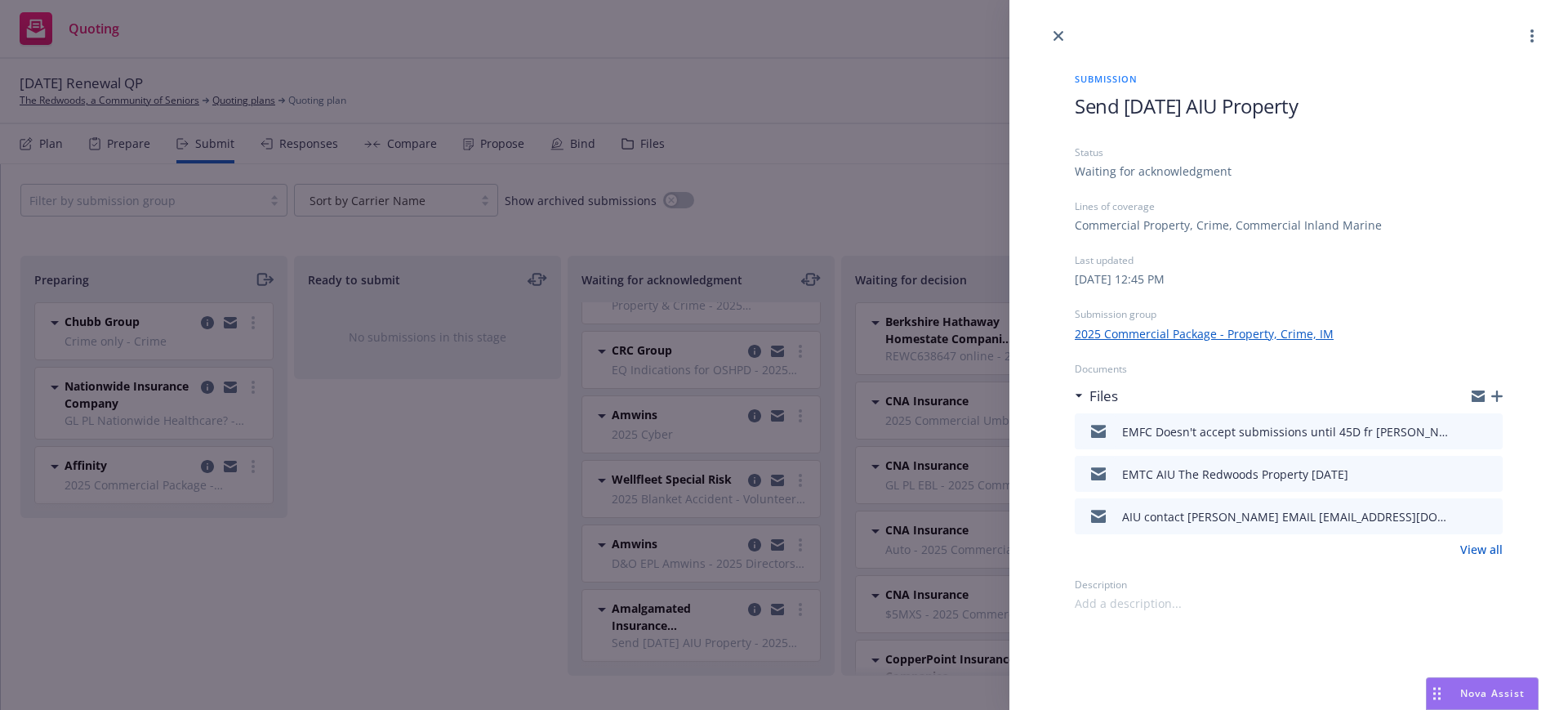
click at [1497, 547] on link "View all" at bounding box center [1481, 549] width 42 height 17
click at [1059, 31] on icon "close" at bounding box center [1058, 36] width 9 height 9
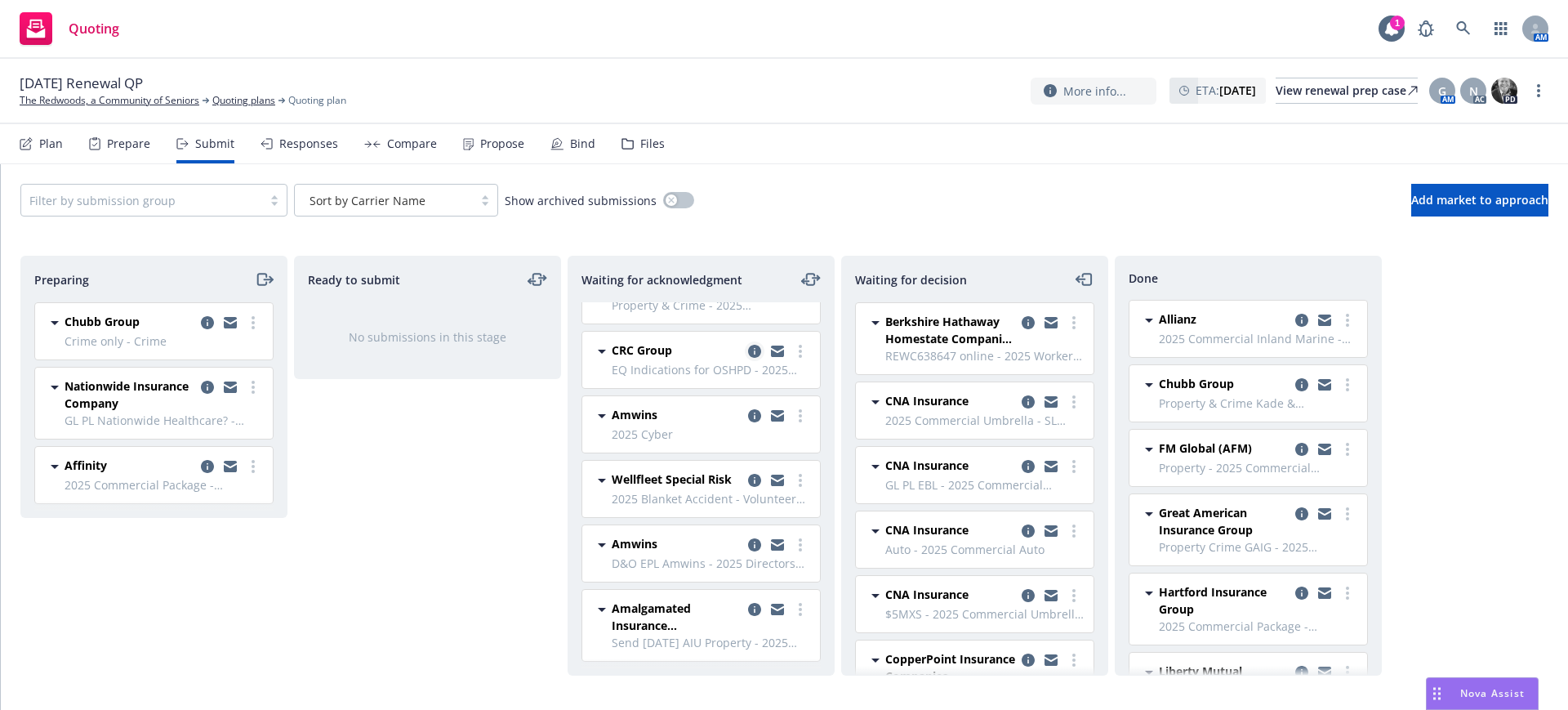
click at [748, 345] on icon "copy logging email" at bounding box center [754, 352] width 13 height 13
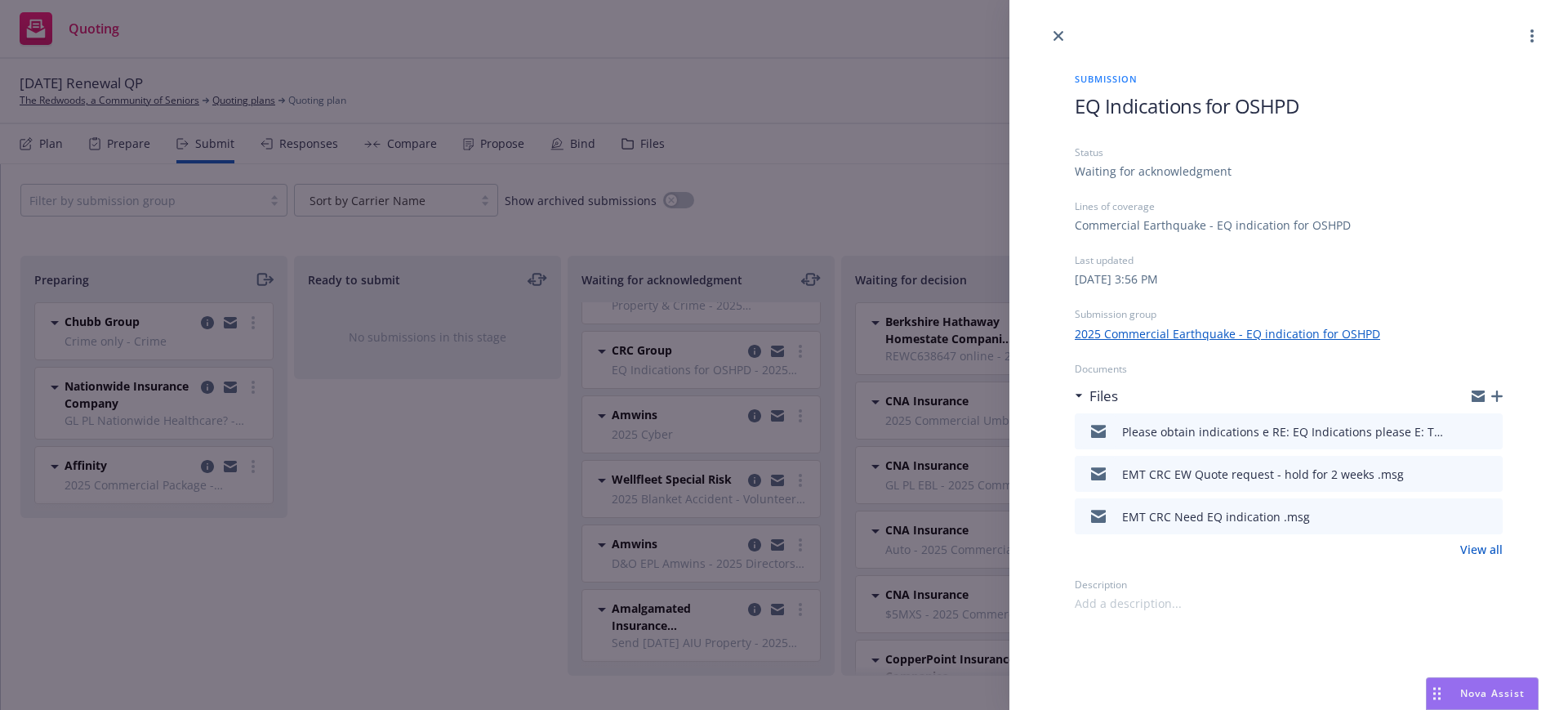
click at [1480, 547] on link "View all" at bounding box center [1481, 549] width 42 height 17
click at [1059, 31] on icon "close" at bounding box center [1058, 36] width 9 height 9
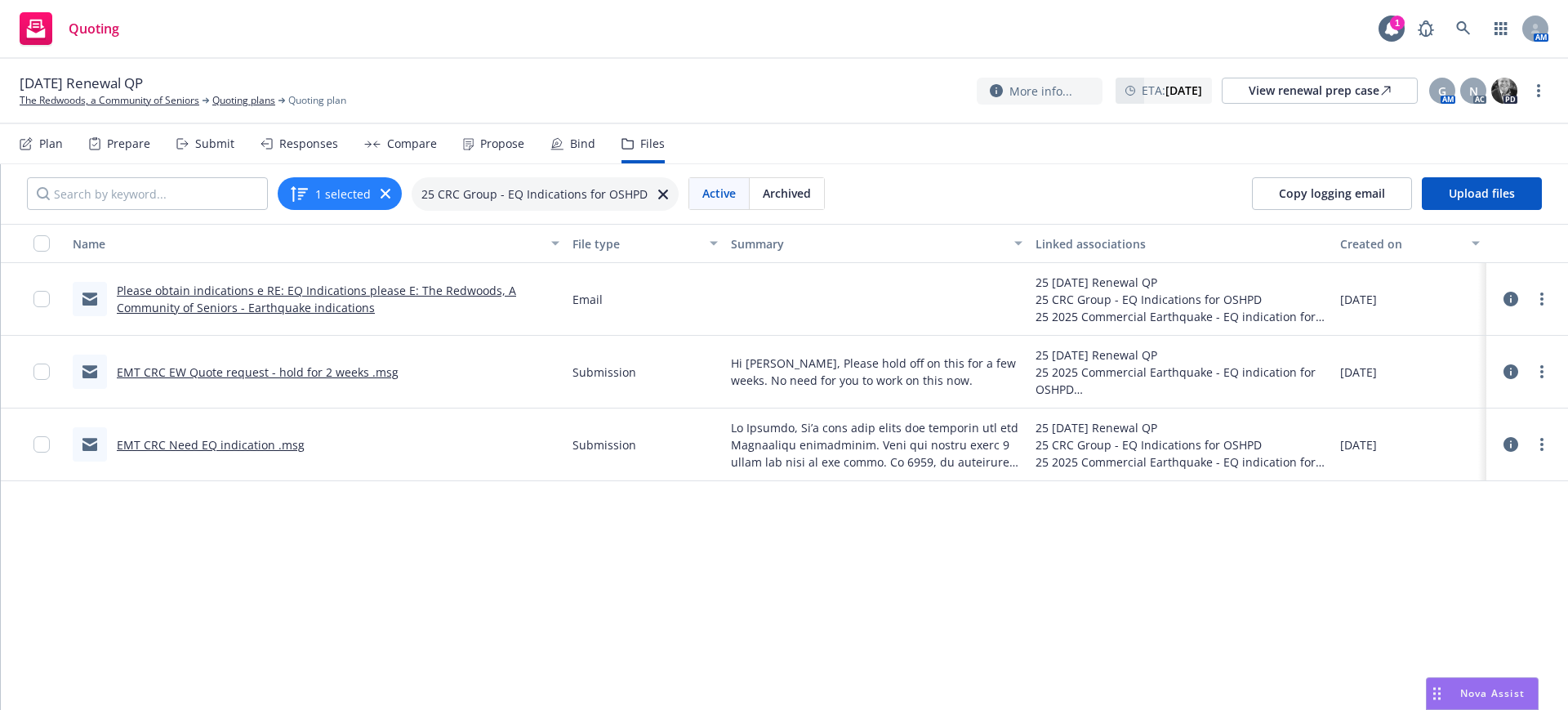
click at [257, 290] on link "Please obtain indications e RE: EQ Indications please E: The Redwoods, A Commun…" at bounding box center [317, 299] width 400 height 33
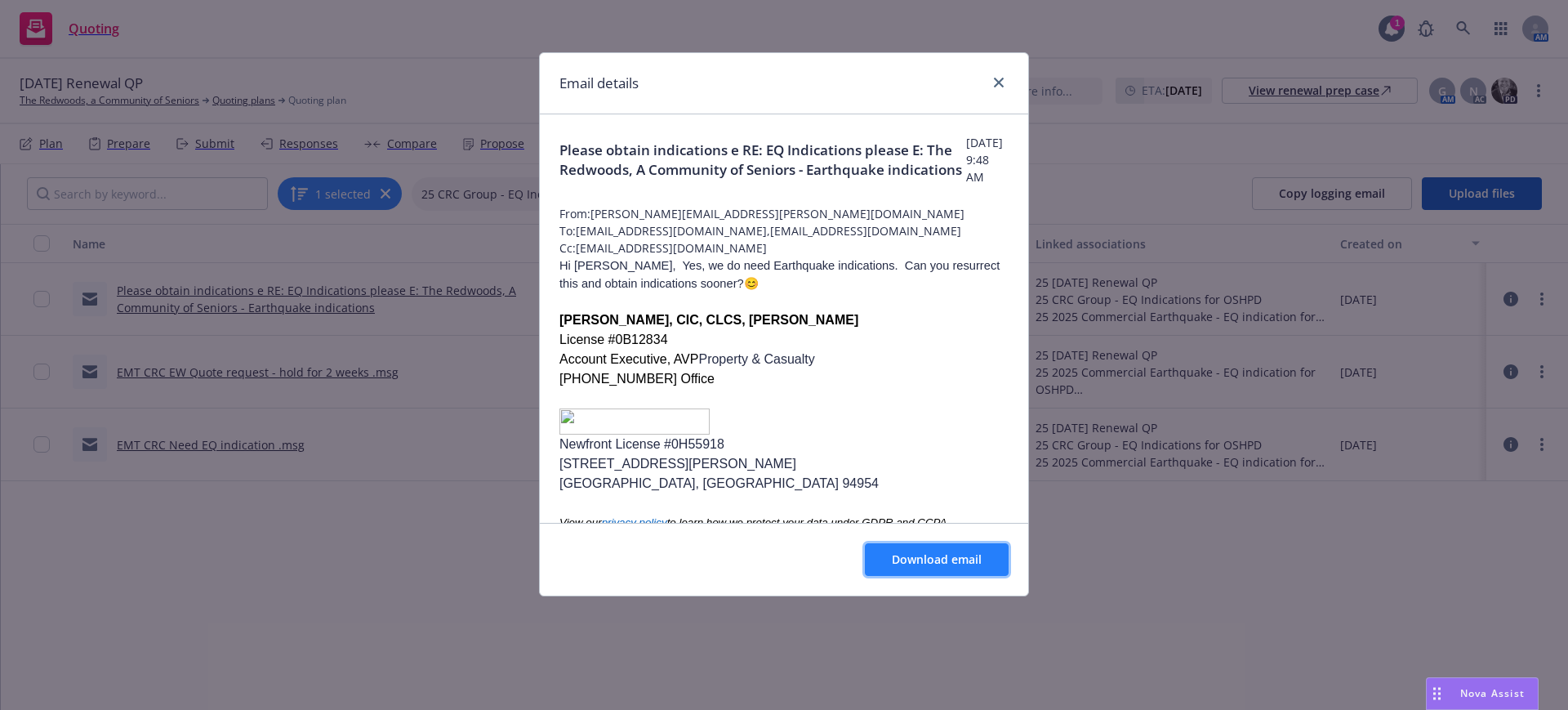
click at [945, 550] on button "Download email" at bounding box center [936, 559] width 143 height 33
click at [1004, 77] on link "close" at bounding box center [999, 82] width 20 height 20
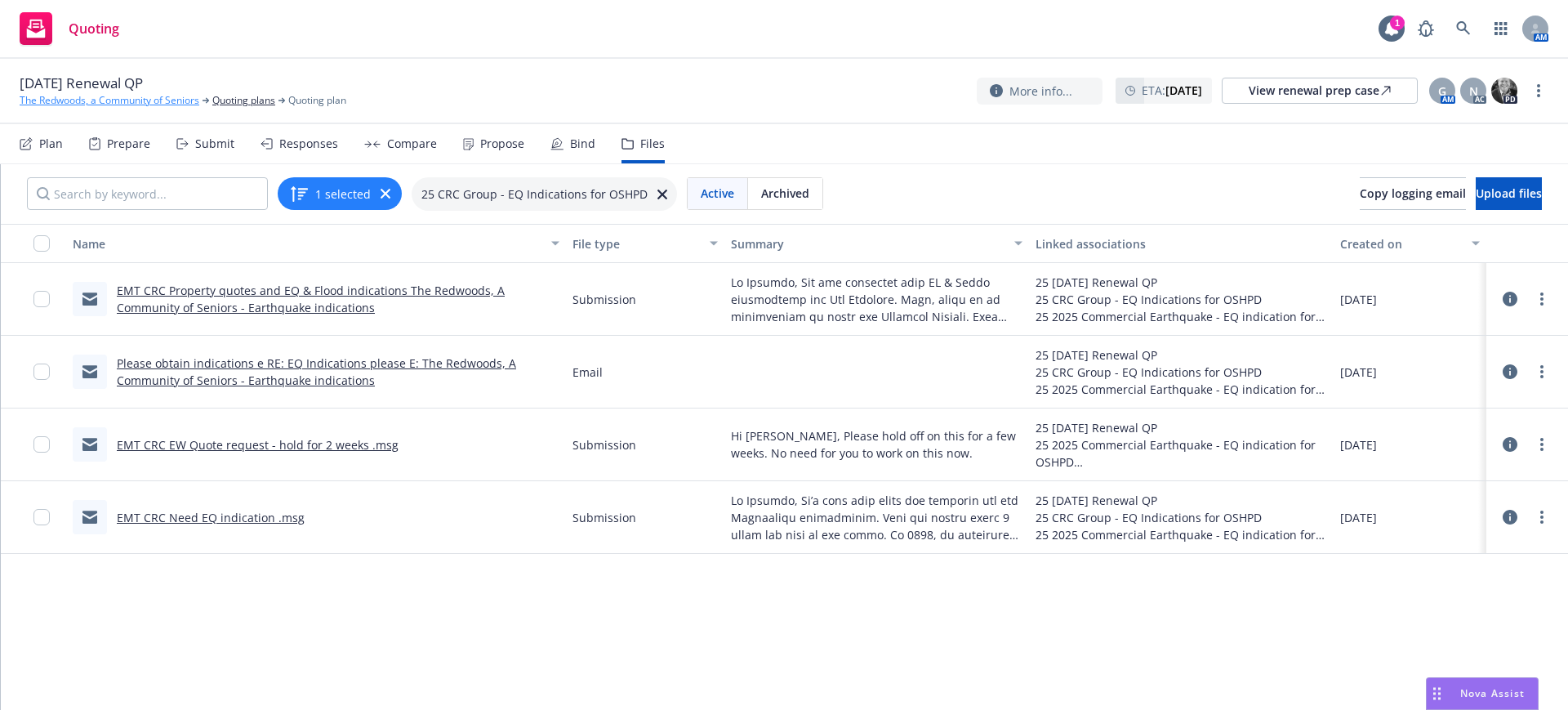
click at [64, 96] on link "The Redwoods, a Community of Seniors" at bounding box center [109, 101] width 180 height 15
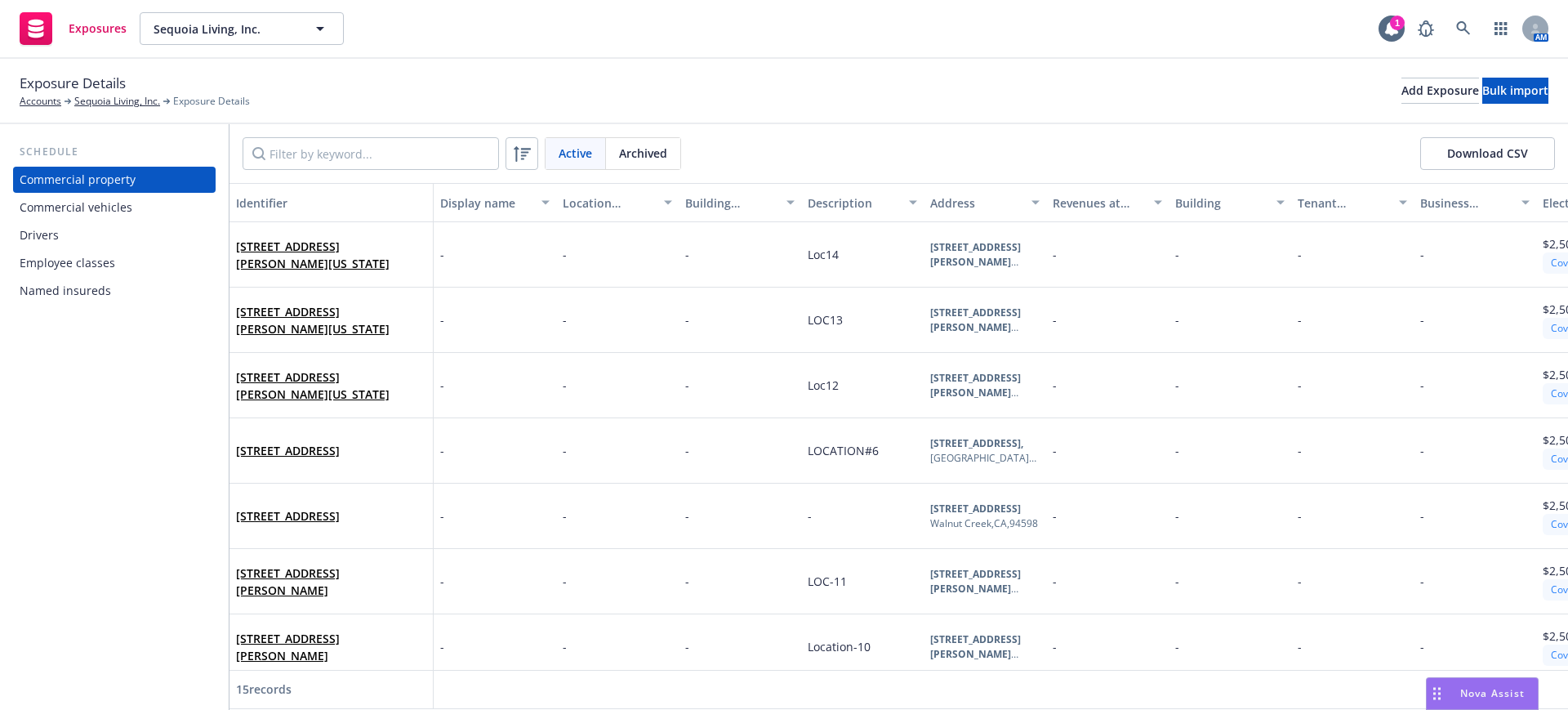
click at [27, 233] on div "Drivers" at bounding box center [40, 236] width 40 height 26
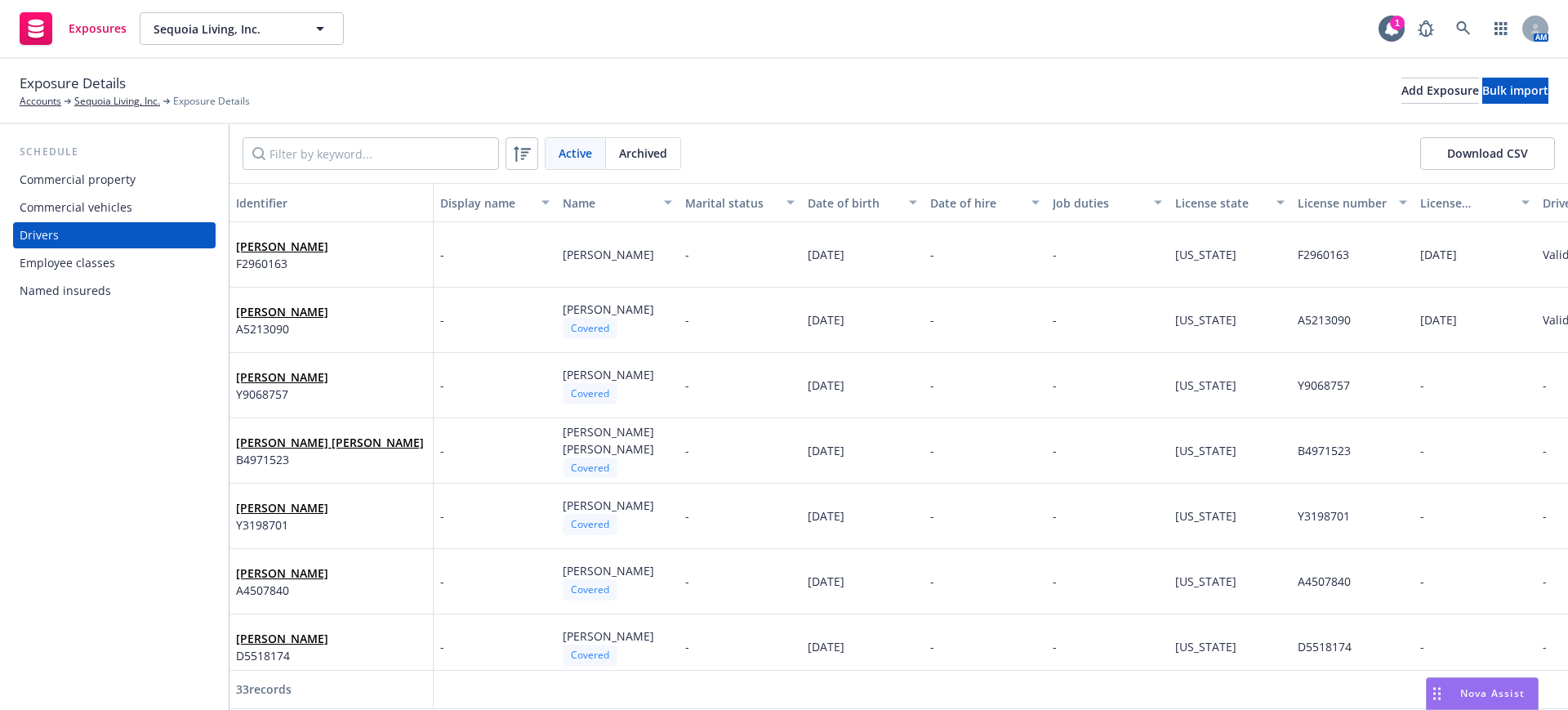
click at [579, 200] on div "Name" at bounding box center [608, 203] width 91 height 17
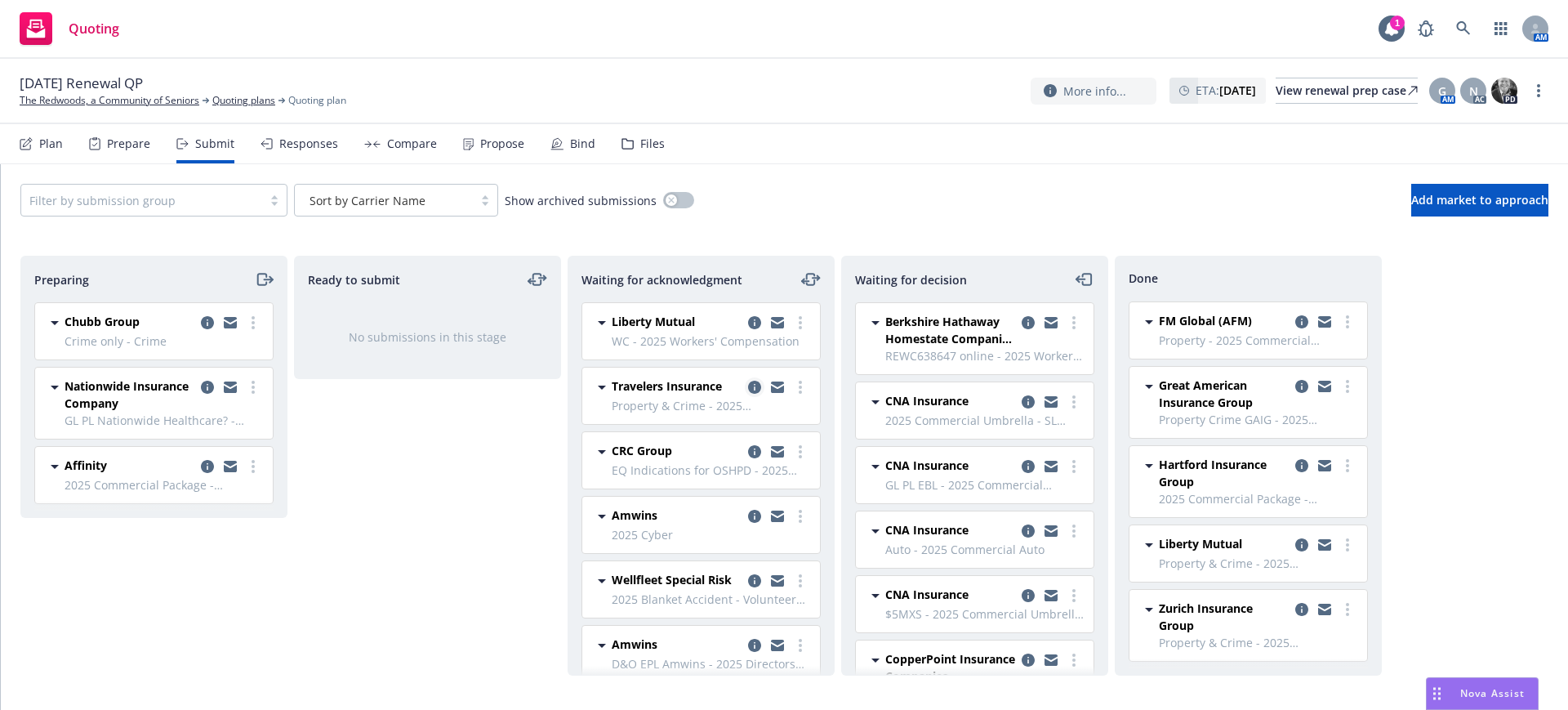
click at [748, 383] on icon "copy logging email" at bounding box center [754, 388] width 13 height 13
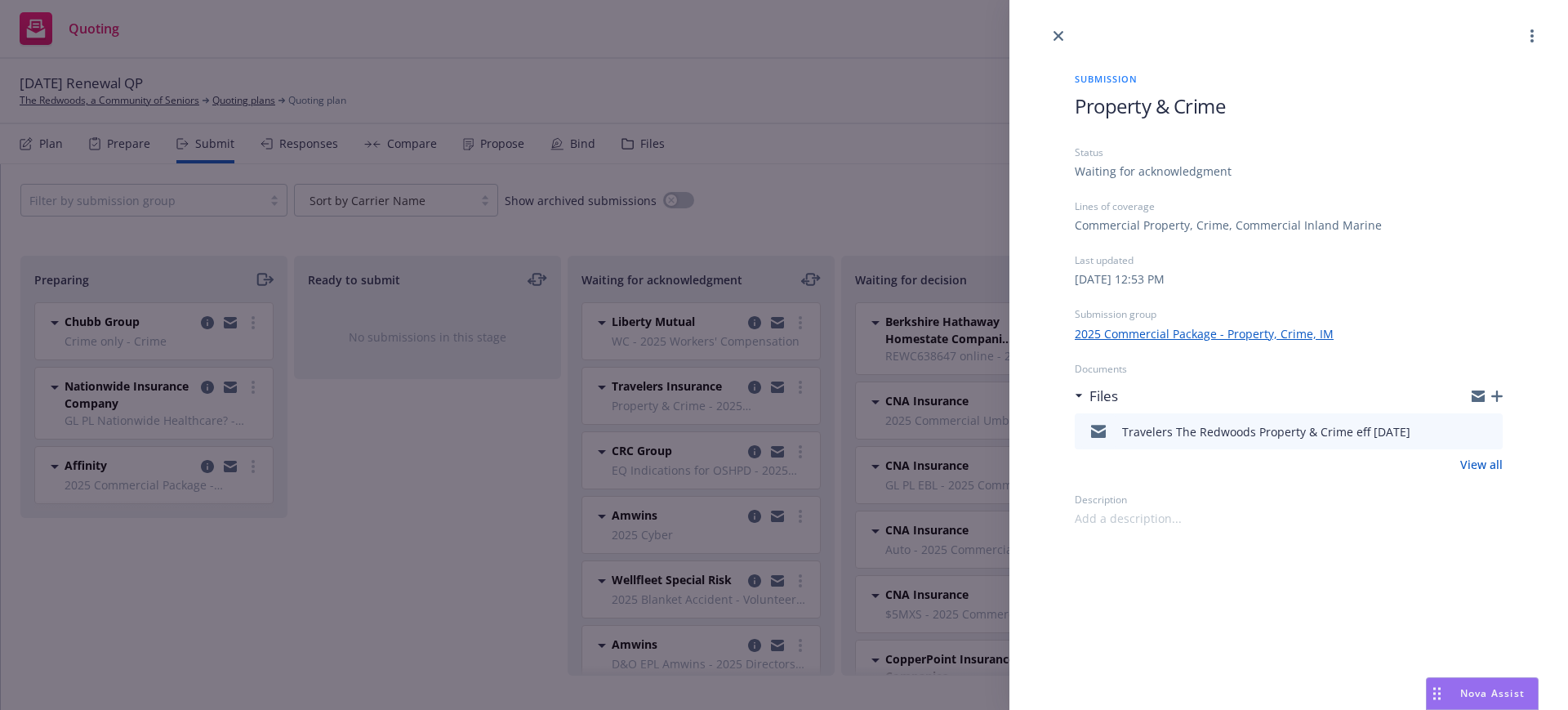
click at [1485, 463] on link "View all" at bounding box center [1481, 464] width 42 height 17
click at [1060, 28] on link "close" at bounding box center [1058, 36] width 20 height 20
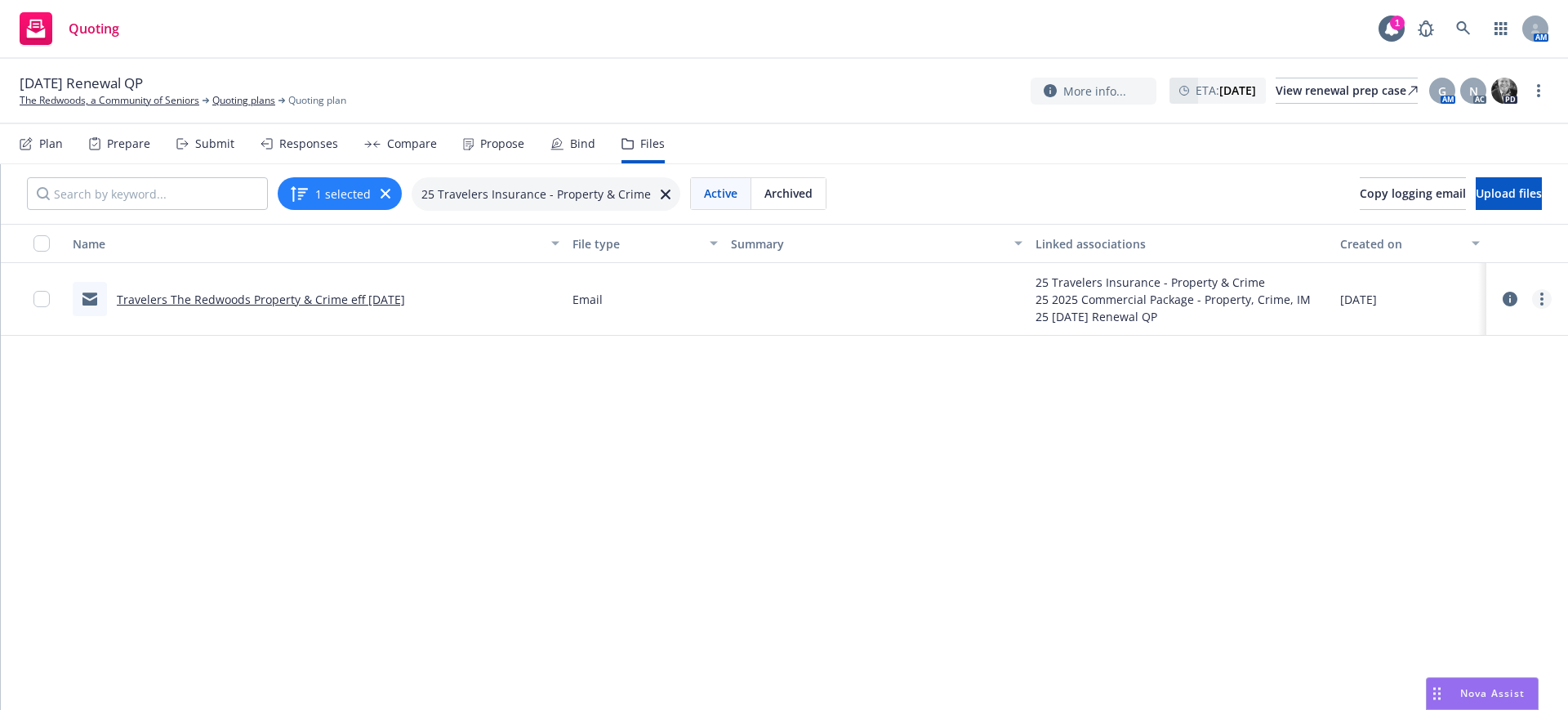
click at [1532, 295] on link "more" at bounding box center [1542, 299] width 20 height 20
click at [1406, 360] on link "Download" at bounding box center [1454, 365] width 162 height 33
click at [210, 143] on div "Submit" at bounding box center [215, 144] width 40 height 13
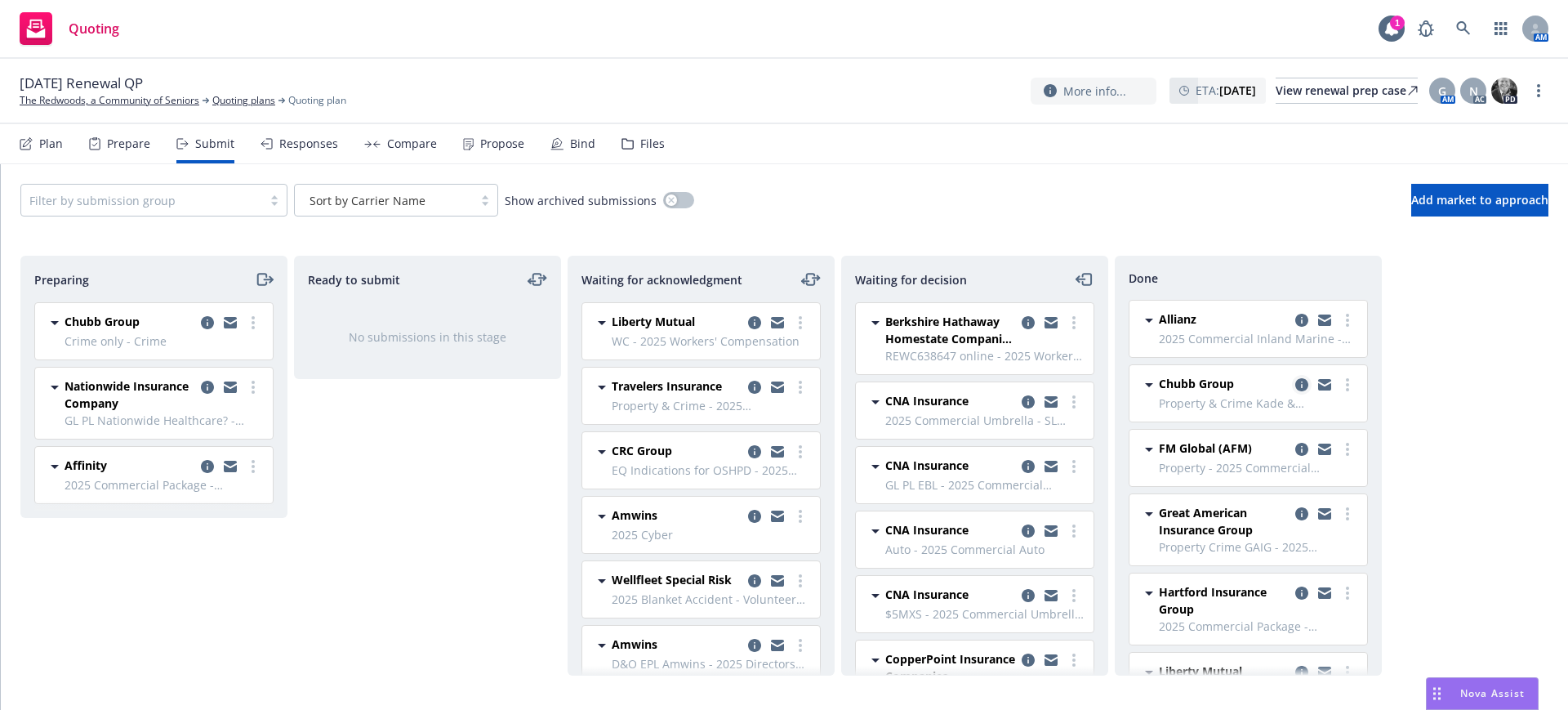
click at [1296, 380] on icon "copy logging email" at bounding box center [1302, 385] width 13 height 13
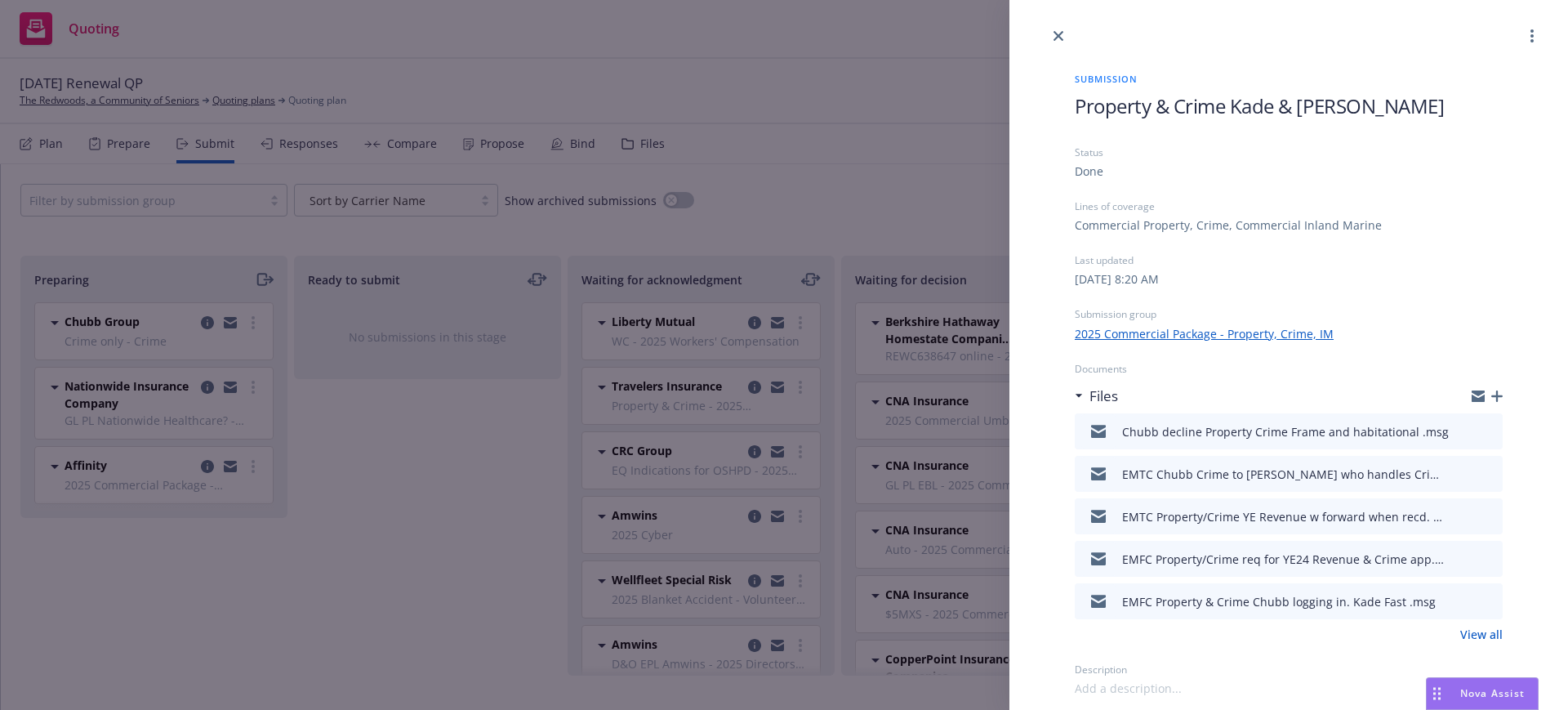
click at [1074, 104] on div "Submission Property & Crime Kade & Erin Status Done Lines of coverage Commercia…" at bounding box center [1288, 372] width 480 height 651
click at [1057, 32] on icon "close" at bounding box center [1058, 36] width 9 height 9
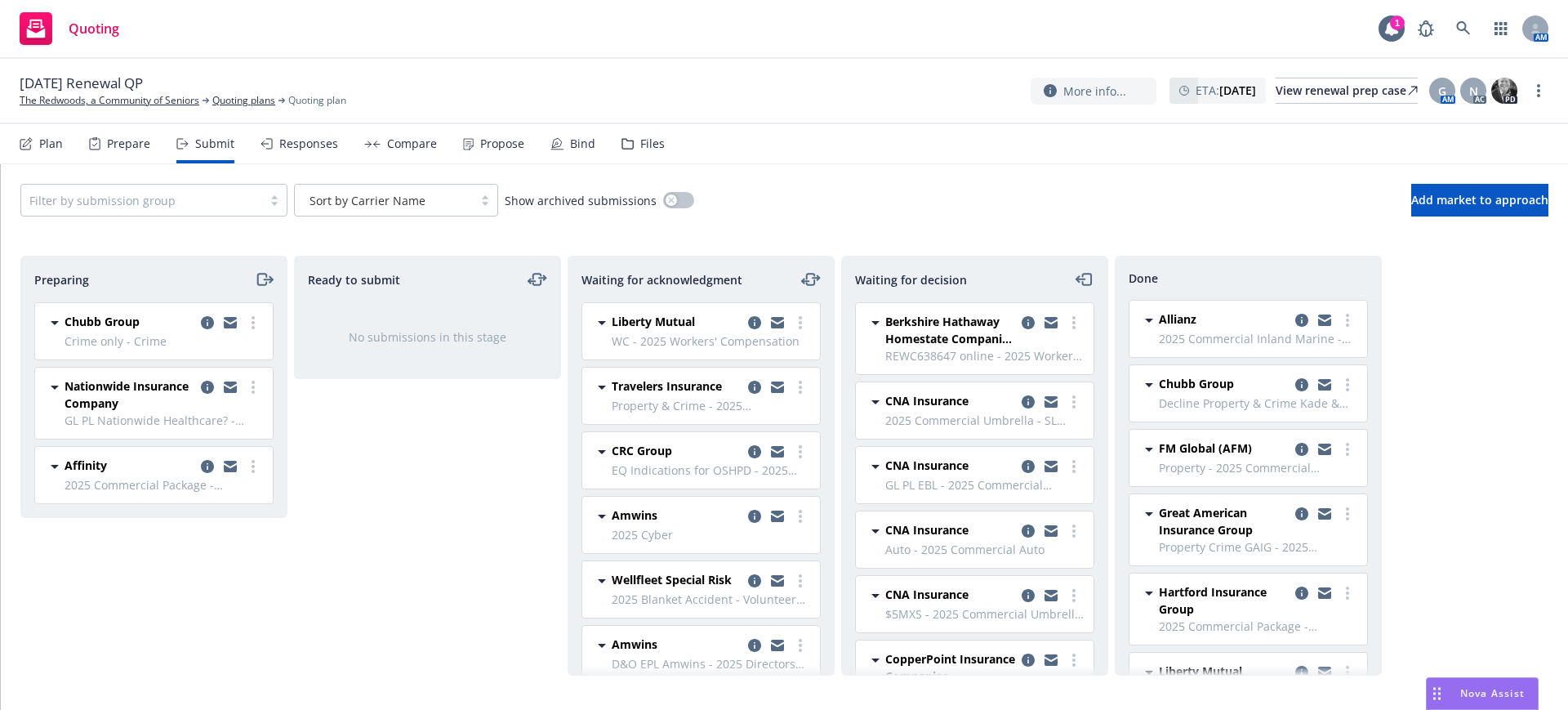
click at [1206, 449] on span "FM Global (AFM)" at bounding box center [1205, 448] width 93 height 17
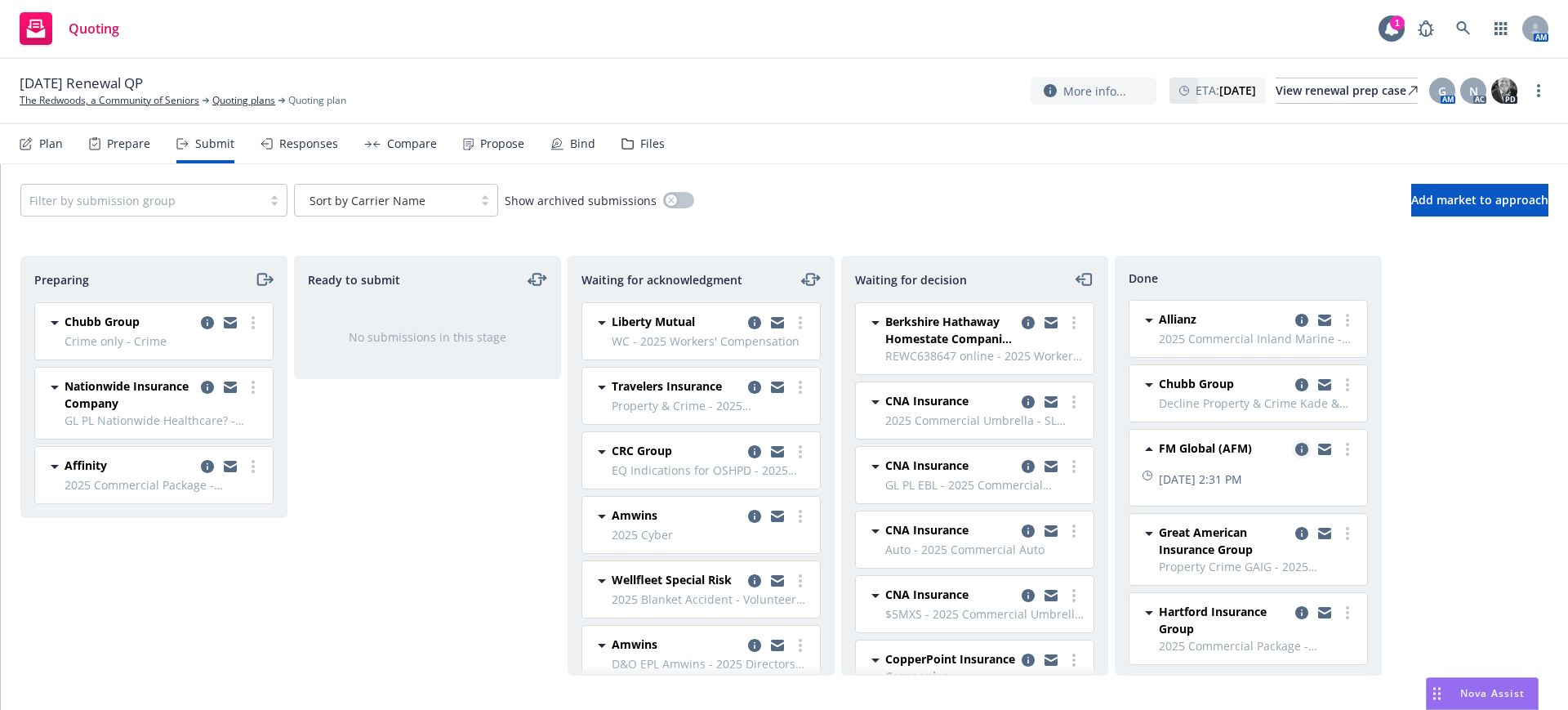
click at [1296, 446] on icon "copy logging email" at bounding box center [1302, 450] width 13 height 13
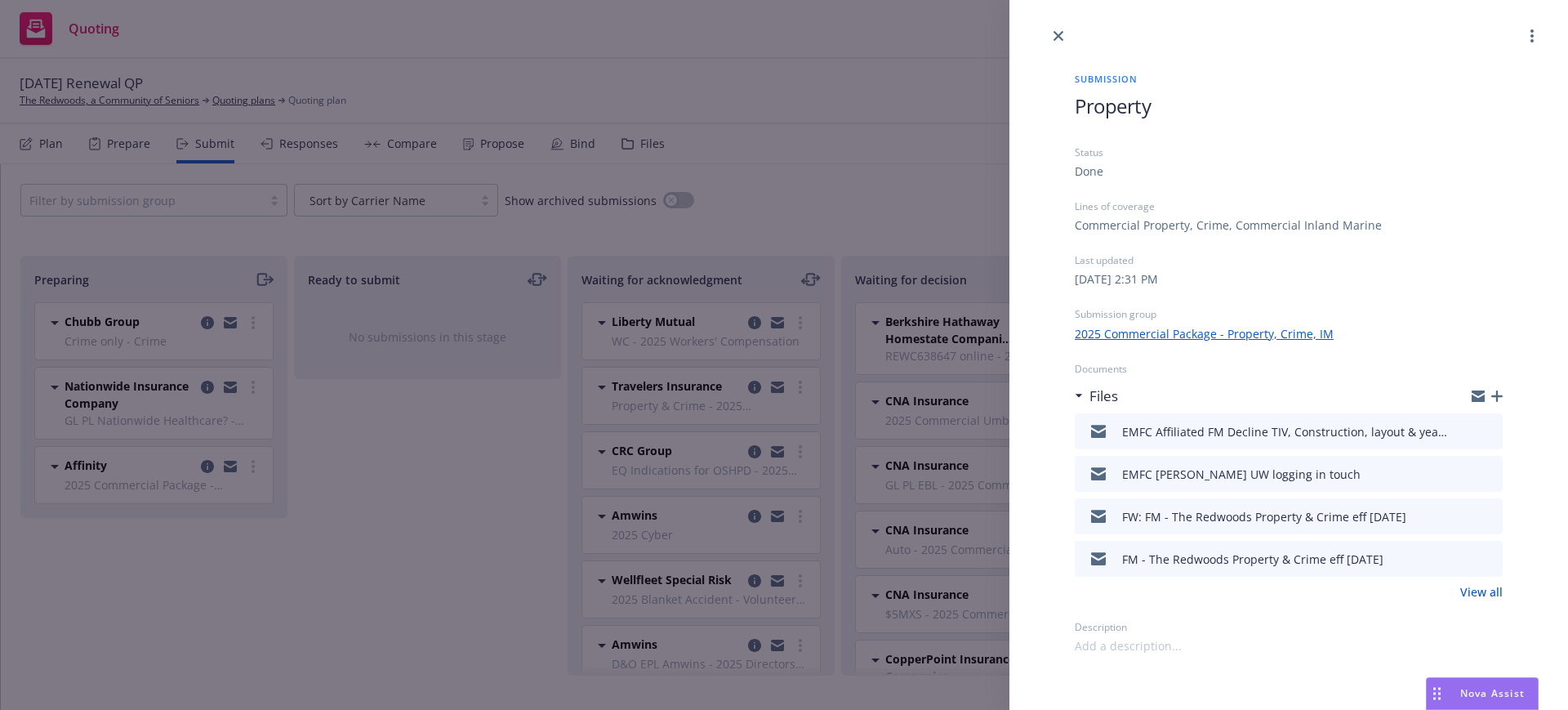
click at [1080, 101] on span "Property" at bounding box center [1113, 106] width 76 height 27
click at [1493, 428] on icon "preview file" at bounding box center [1488, 430] width 15 height 11
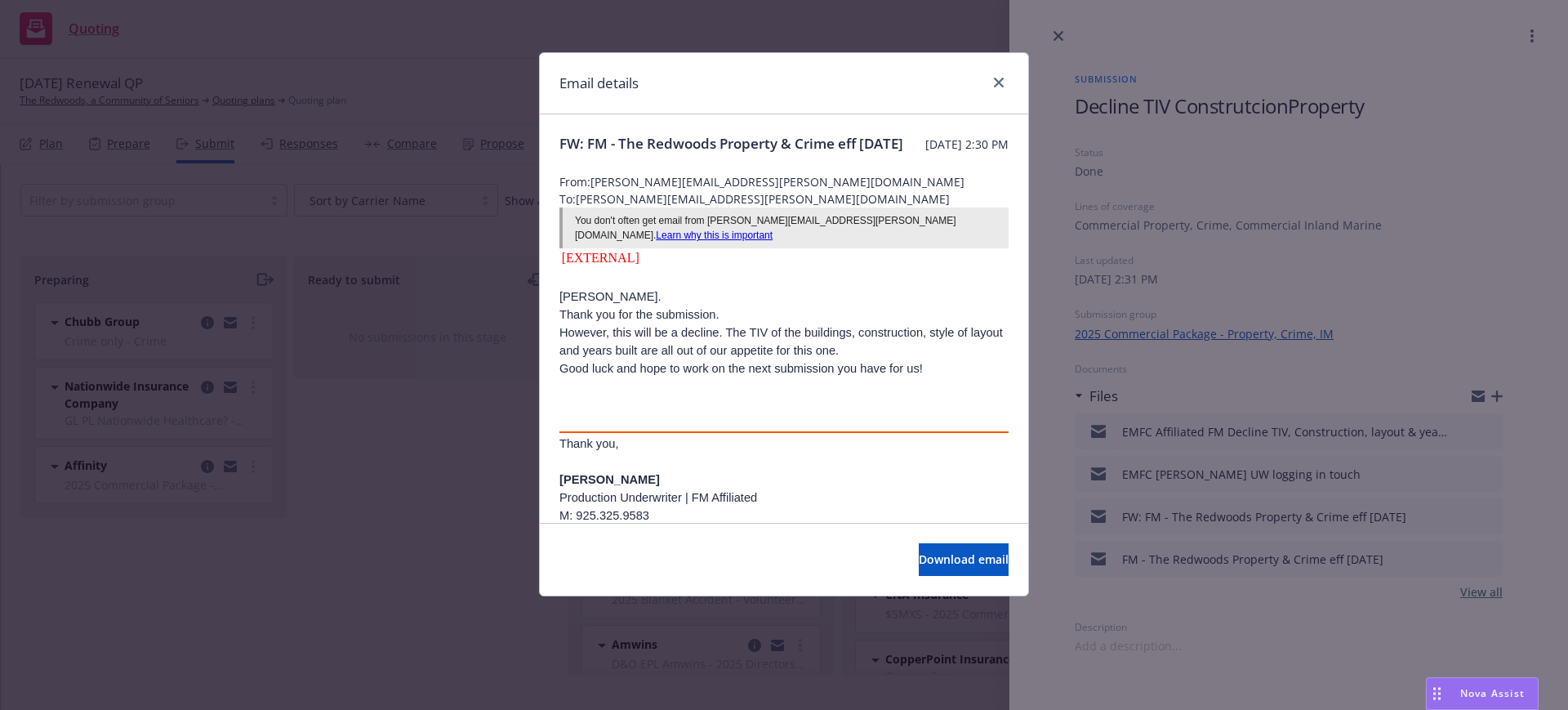
drag, startPoint x: 728, startPoint y: 335, endPoint x: 895, endPoint y: 356, distance: 168.3
click at [895, 356] on p "Thank you for the submission. However, this will be a decline. The TIV of the b…" at bounding box center [784, 332] width 449 height 54
copy span "The TIV of the buildings, construction, style of layout and years built are all…"
click at [998, 76] on link "close" at bounding box center [999, 82] width 20 height 20
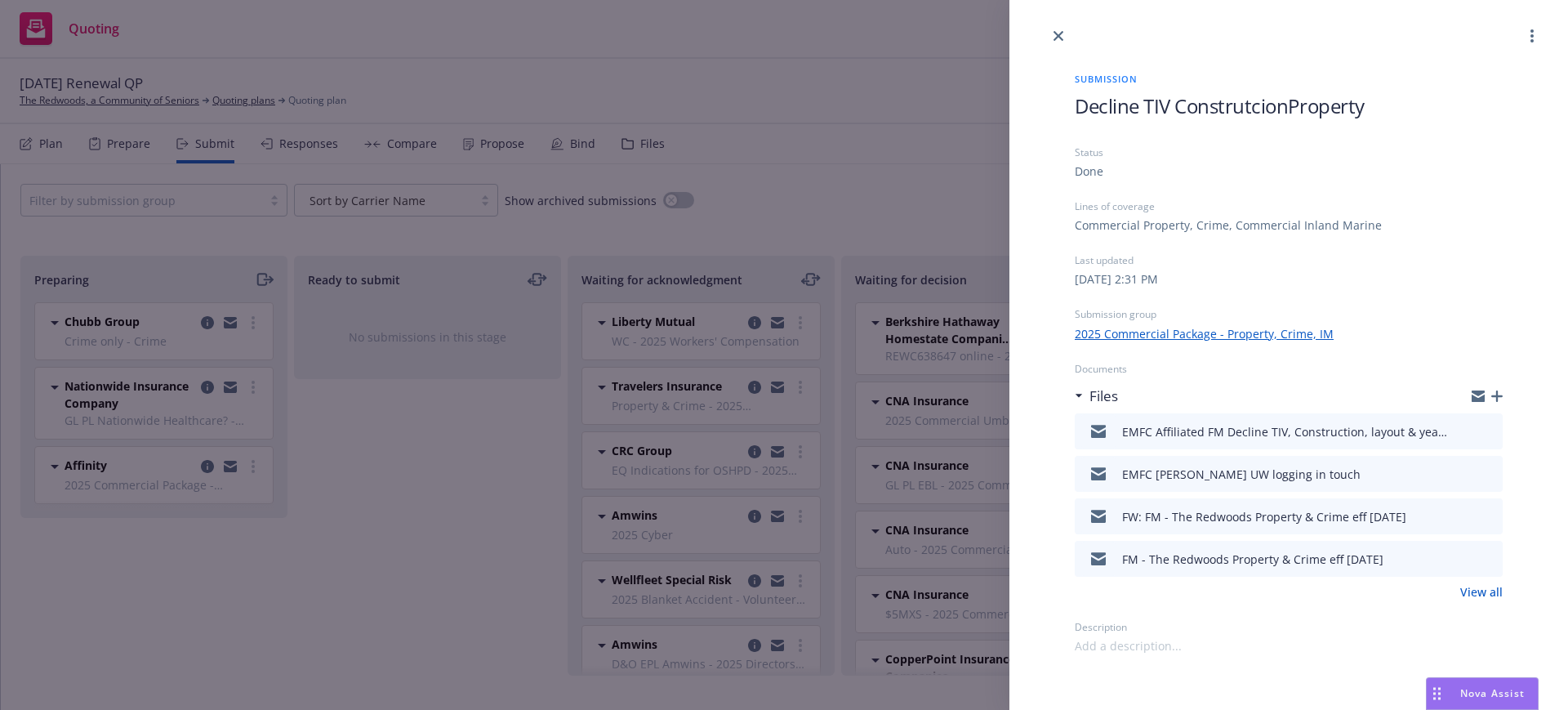
click at [1287, 105] on span "Decline TIV ConstrutcionProperty" at bounding box center [1220, 106] width 290 height 27
click at [1246, 103] on span "Decline TIV Construtcion Property" at bounding box center [1222, 106] width 294 height 27
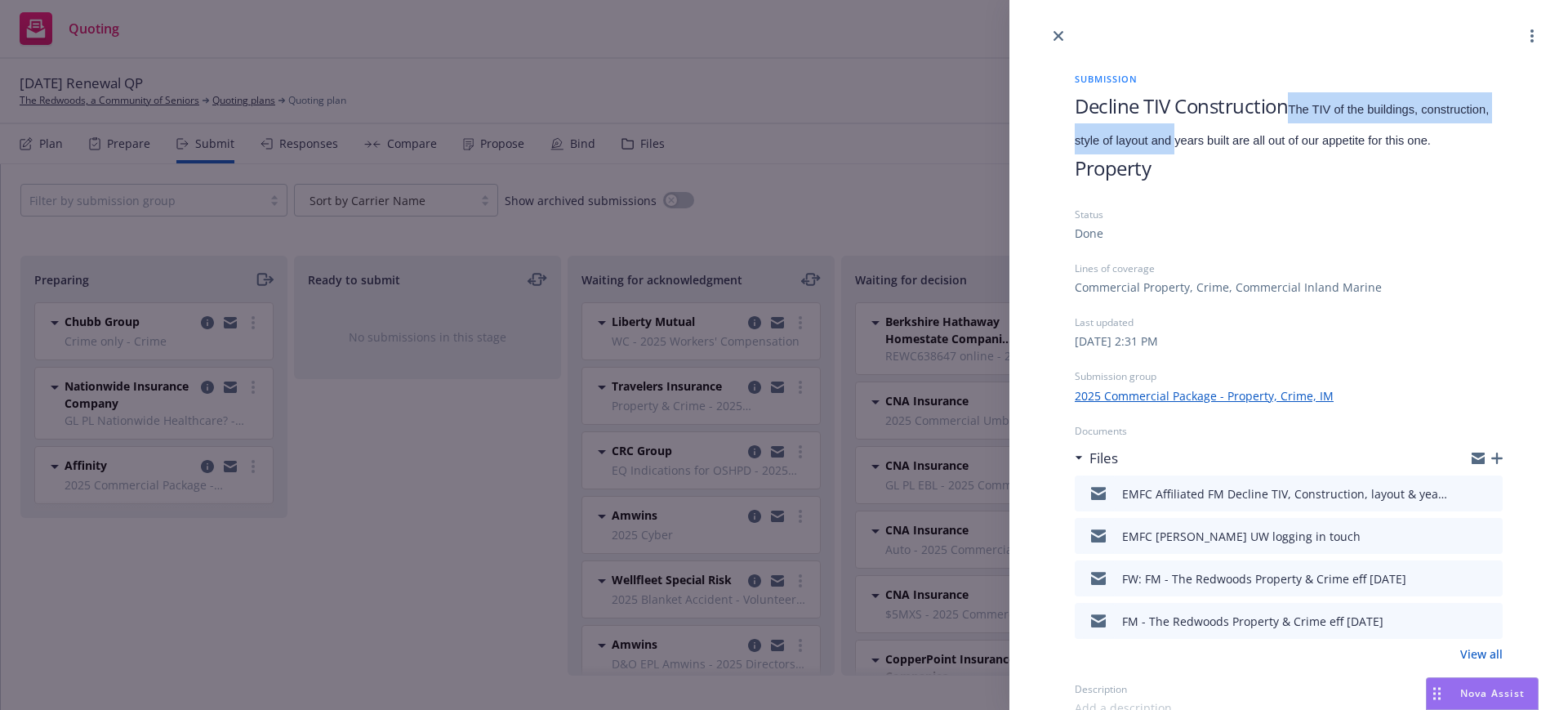
drag, startPoint x: 1288, startPoint y: 104, endPoint x: 1246, endPoint y: 135, distance: 52.2
click at [1246, 135] on span "Decline TIV Construction The TIV of the buildings, construction, style of layou…" at bounding box center [1289, 137] width 428 height 89
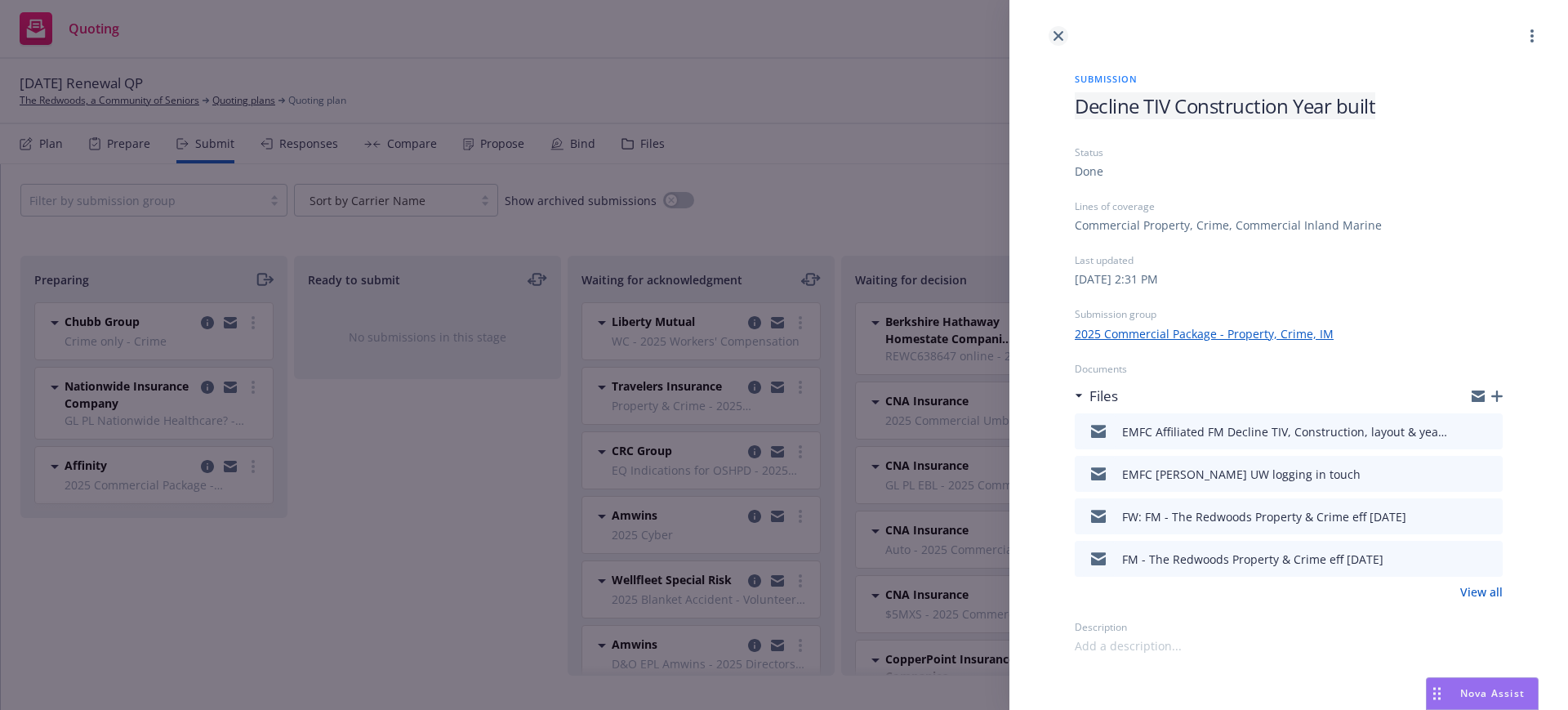
click at [1055, 34] on icon "close" at bounding box center [1058, 36] width 9 height 9
